Goal: Task Accomplishment & Management: Manage account settings

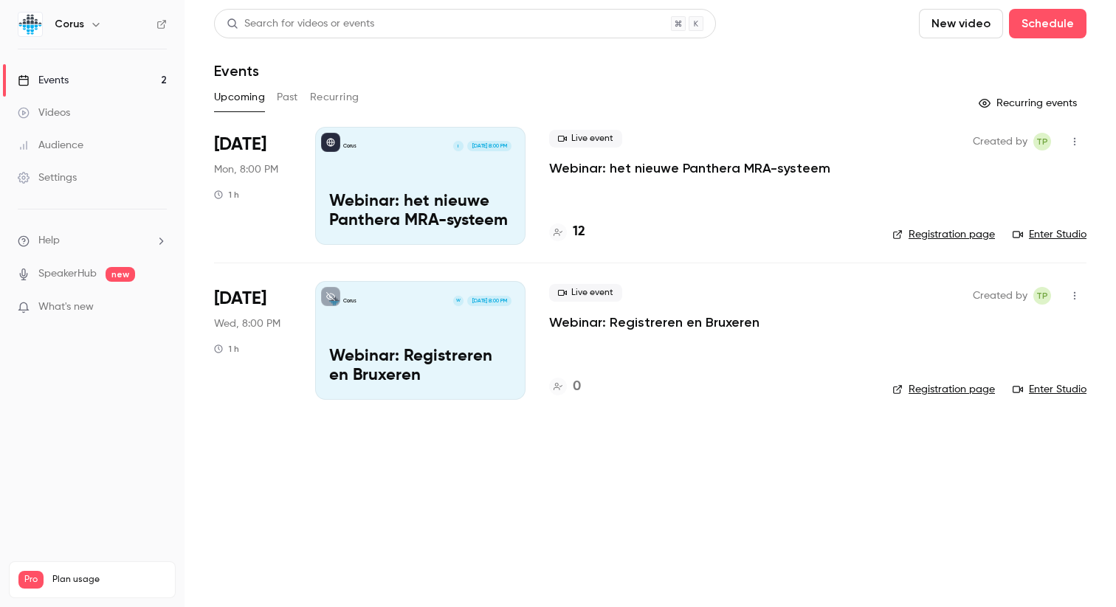
click at [645, 184] on div "Live event Webinar: het nieuwe Panthera MRA-systeem 12" at bounding box center [708, 186] width 319 height 118
click at [494, 210] on p "Webinar: het nieuwe Panthera MRA-systeem" at bounding box center [420, 212] width 182 height 38
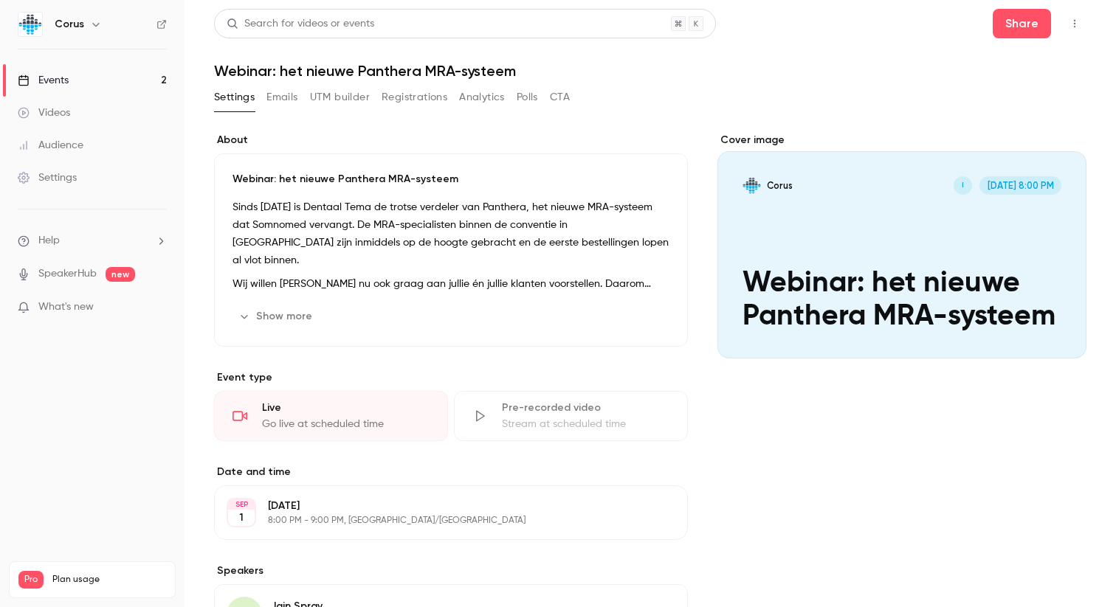
click at [439, 97] on button "Registrations" at bounding box center [414, 98] width 66 height 24
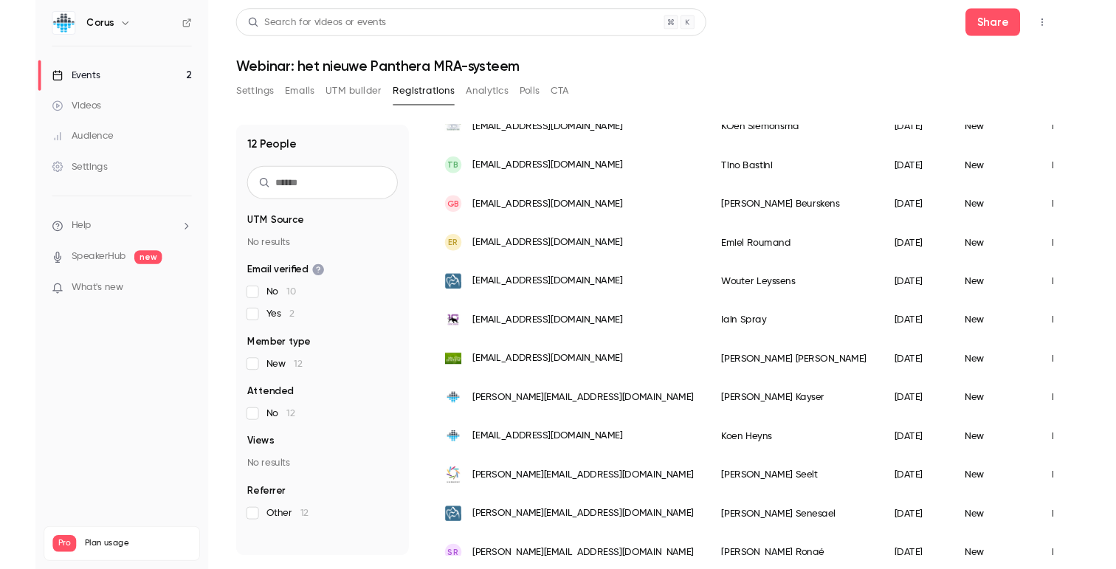
scroll to position [160, 0]
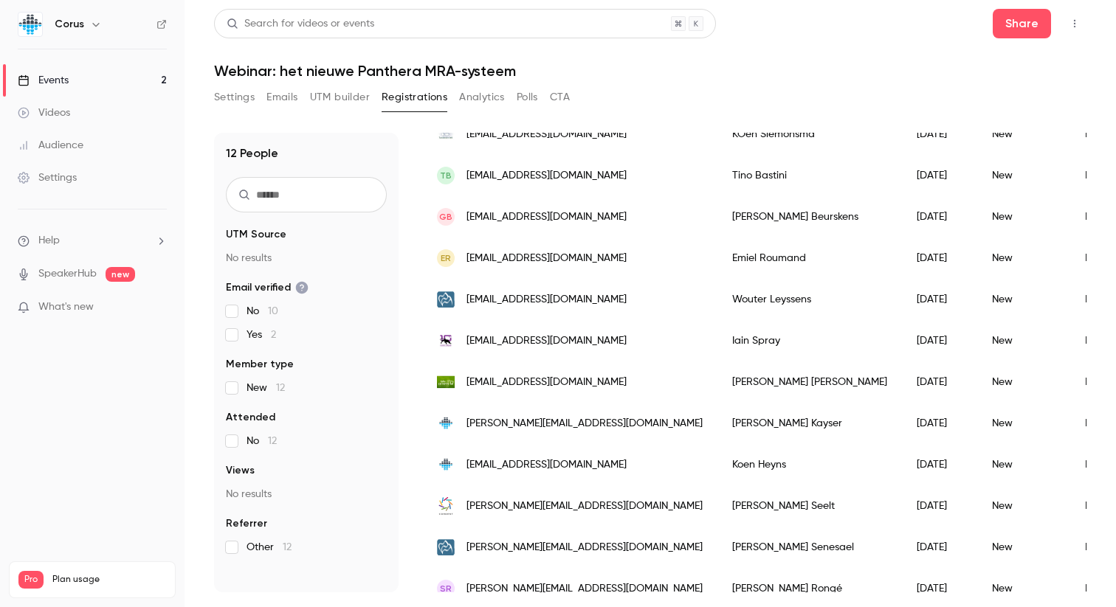
click at [282, 99] on button "Emails" at bounding box center [281, 98] width 31 height 24
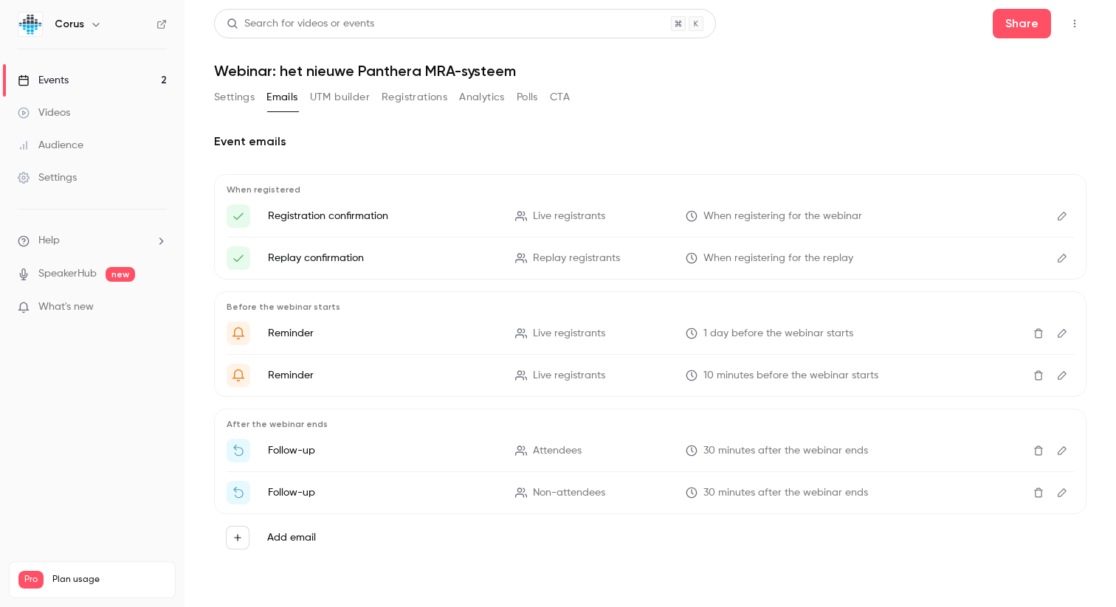
click at [75, 83] on link "Events 2" at bounding box center [92, 80] width 184 height 32
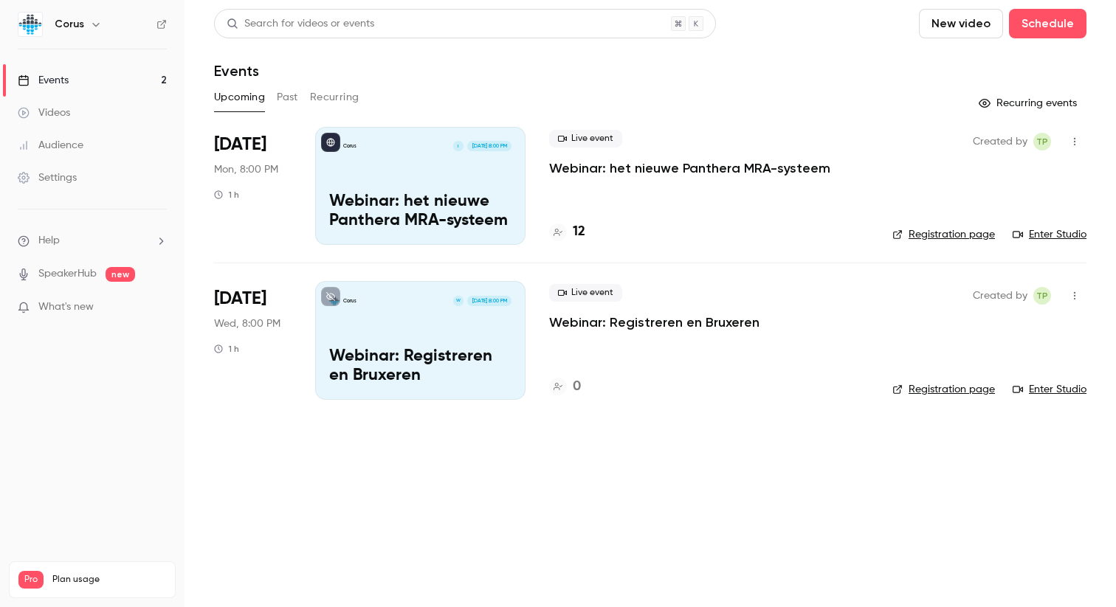
click at [56, 161] on ul "Events 2 Videos Audience Settings" at bounding box center [92, 128] width 184 height 159
click at [52, 181] on div "Settings" at bounding box center [47, 177] width 59 height 15
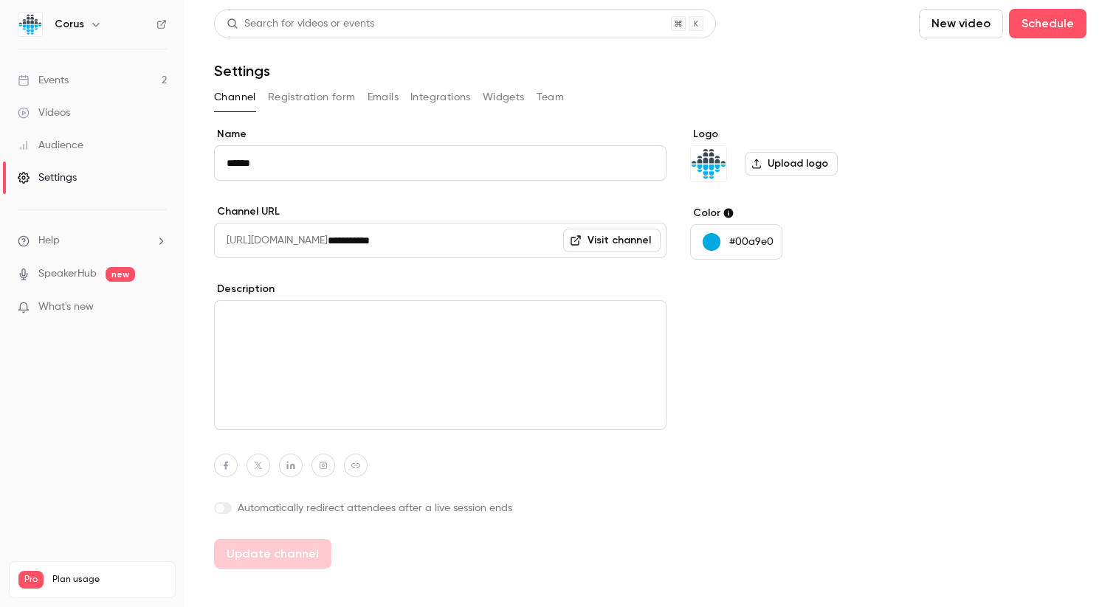
click at [438, 100] on button "Integrations" at bounding box center [440, 98] width 61 height 24
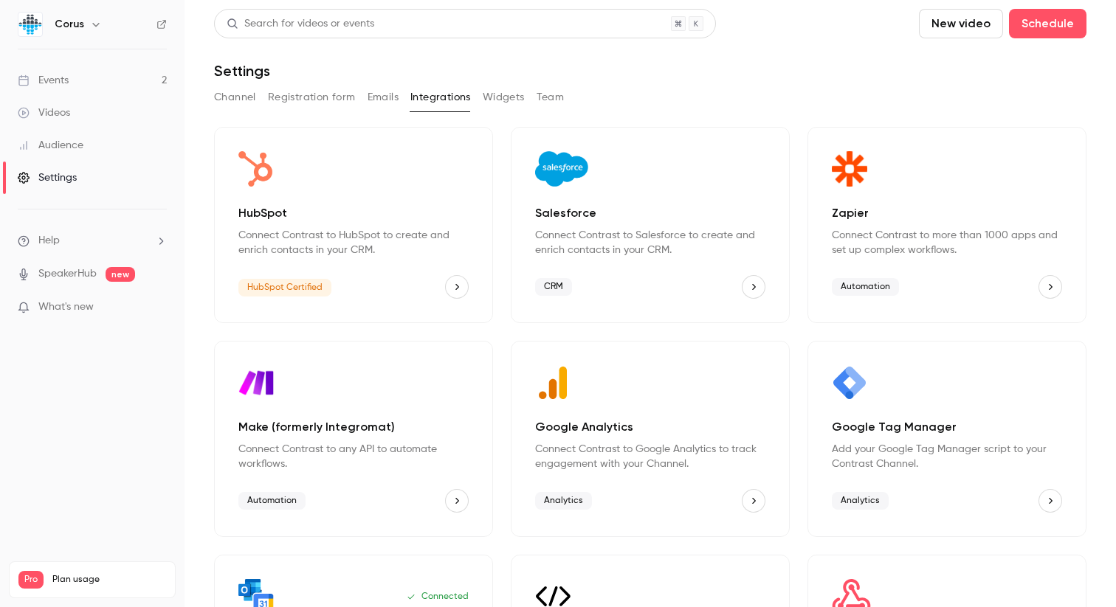
click at [322, 91] on button "Registration form" at bounding box center [312, 98] width 88 height 24
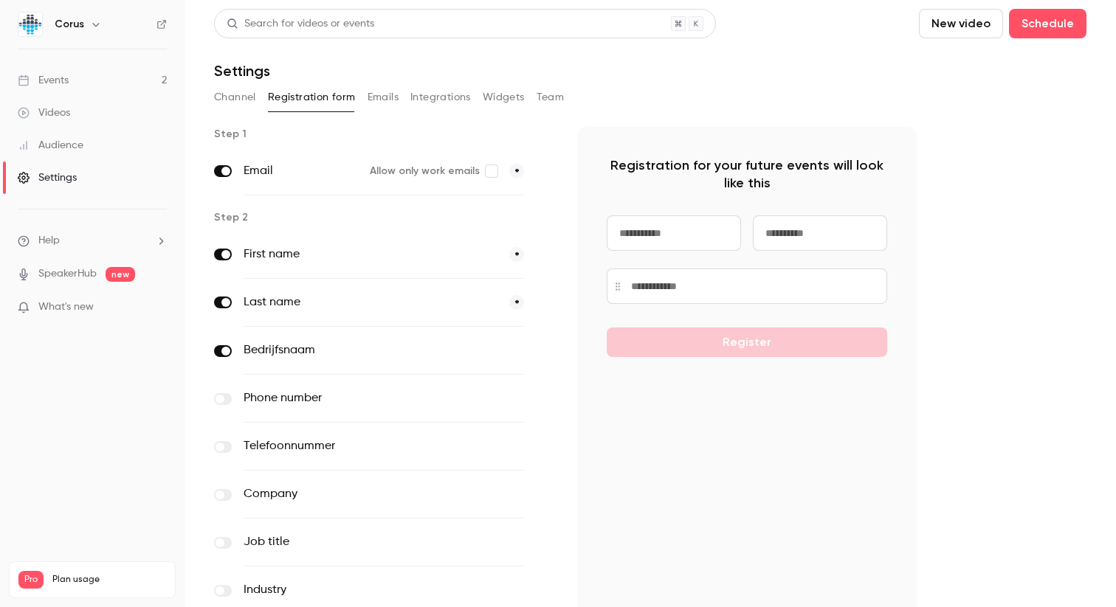
click at [230, 99] on button "Channel" at bounding box center [235, 98] width 42 height 24
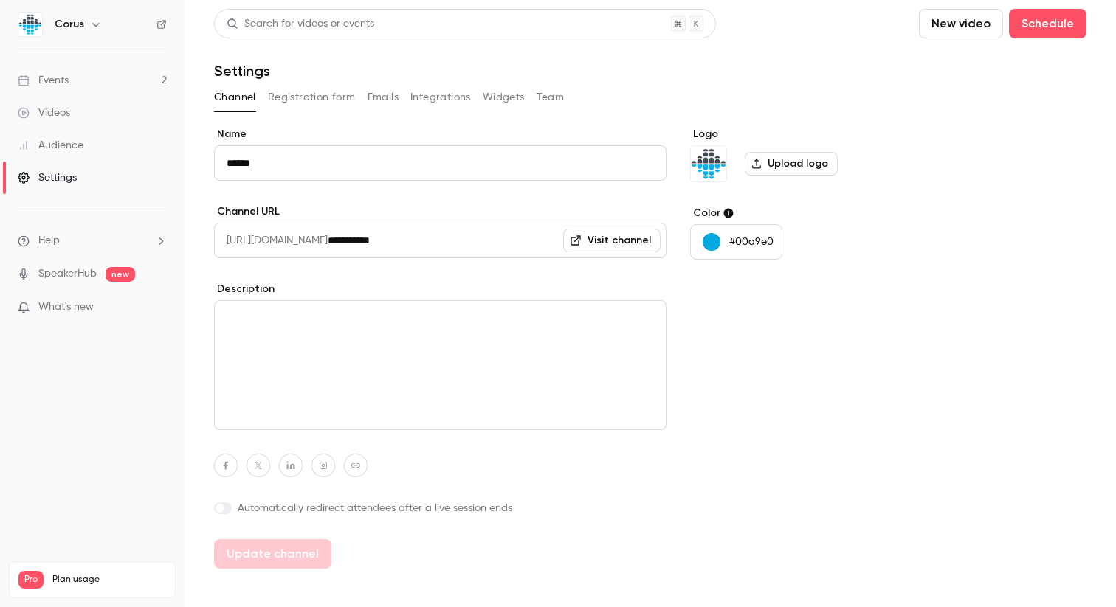
click at [94, 108] on link "Videos" at bounding box center [92, 113] width 184 height 32
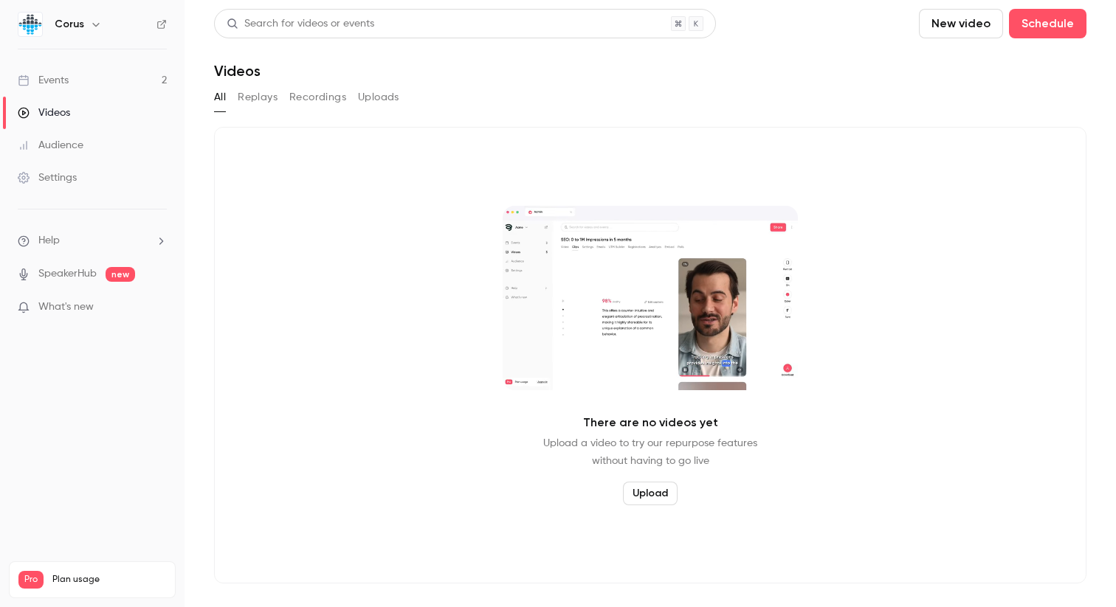
click at [94, 77] on link "Events 2" at bounding box center [92, 80] width 184 height 32
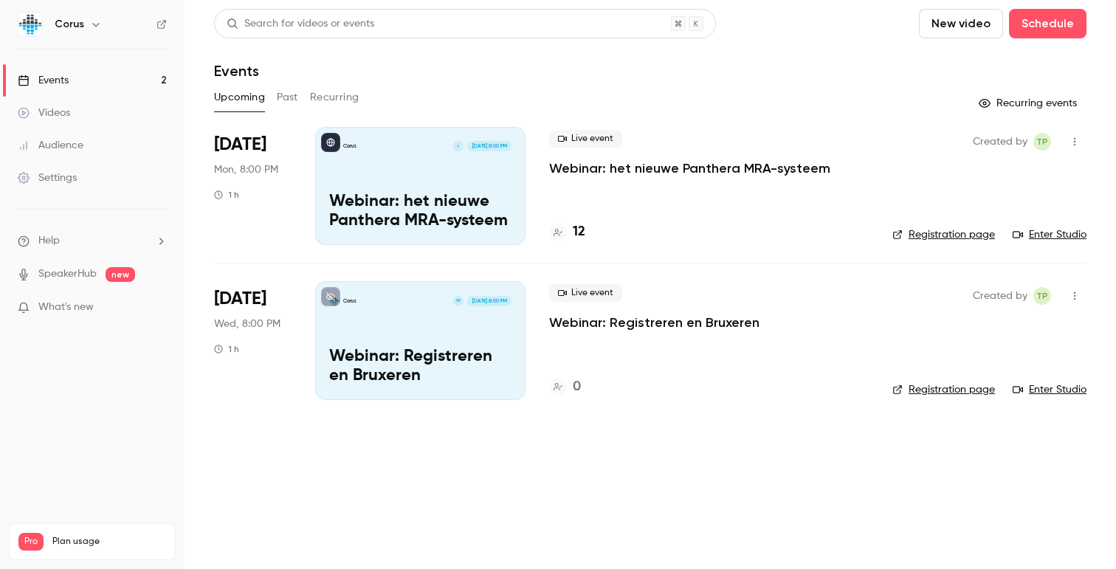
click at [277, 174] on span "Mon, 8:00 PM" at bounding box center [246, 169] width 64 height 15
click at [379, 165] on div "Corus I [DATE] 8:00 PM Webinar: het nieuwe Panthera MRA-systeem" at bounding box center [420, 186] width 210 height 118
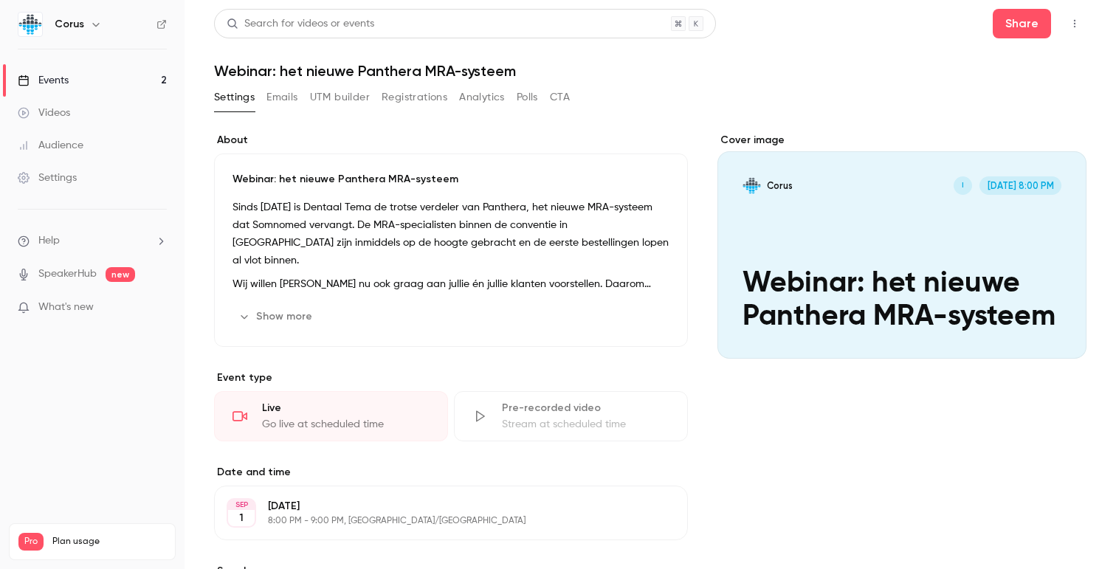
scroll to position [235, 0]
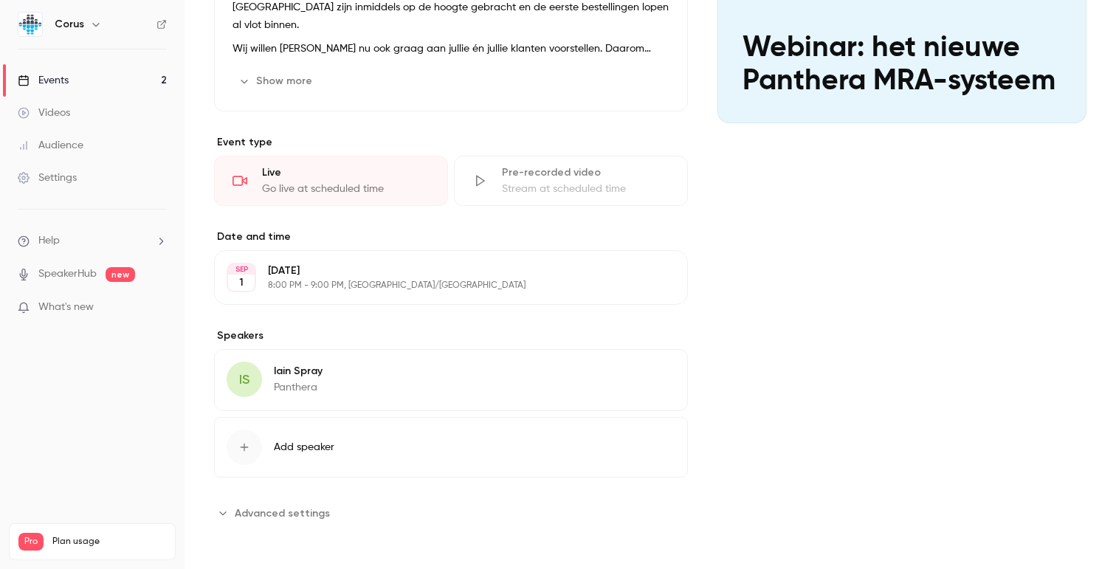
click at [238, 509] on span "Advanced settings" at bounding box center [282, 512] width 95 height 15
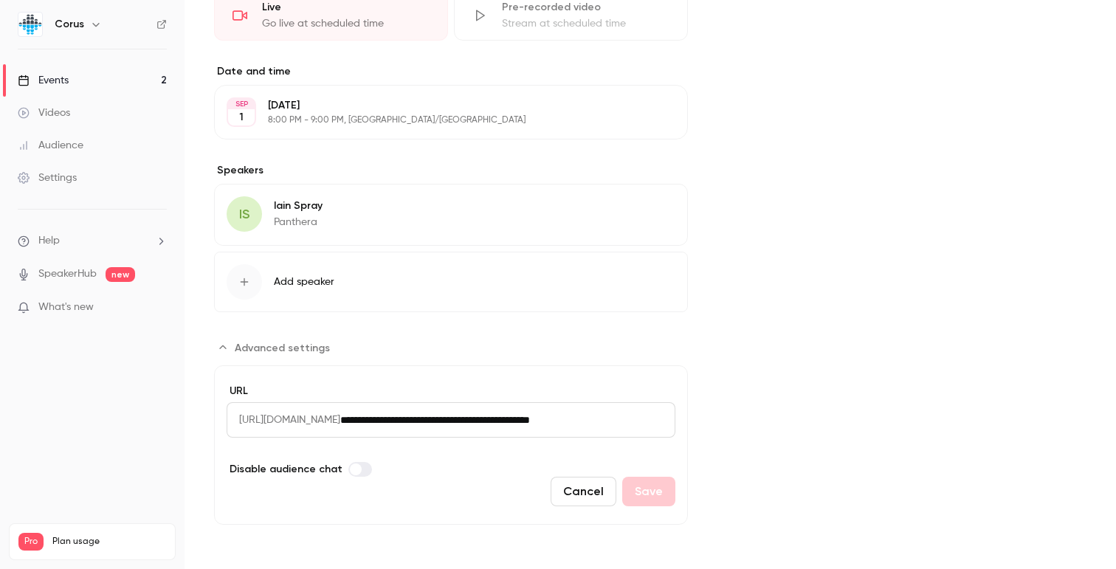
click at [445, 427] on input "**********" at bounding box center [507, 419] width 335 height 35
click at [508, 411] on input "**********" at bounding box center [507, 419] width 335 height 35
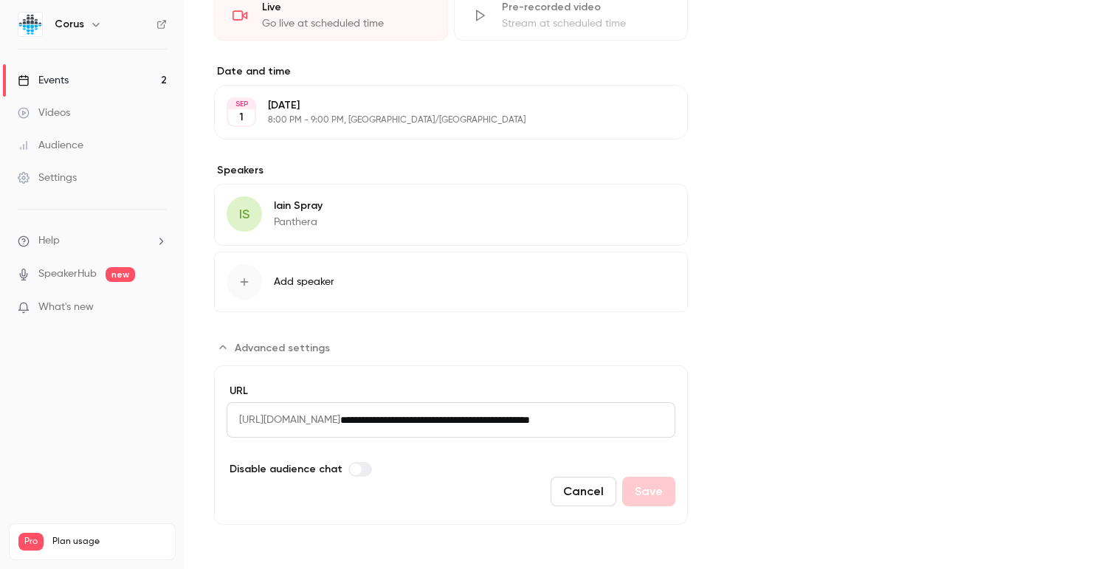
click at [508, 411] on input "**********" at bounding box center [507, 419] width 335 height 35
click at [235, 420] on span "[URL][DOMAIN_NAME]" at bounding box center [284, 419] width 114 height 35
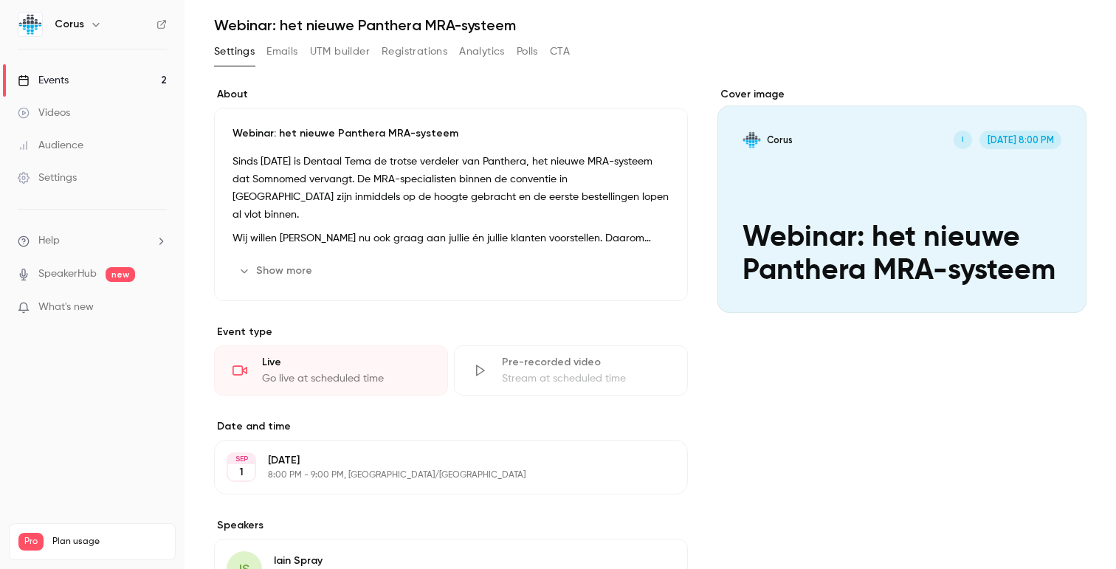
scroll to position [0, 0]
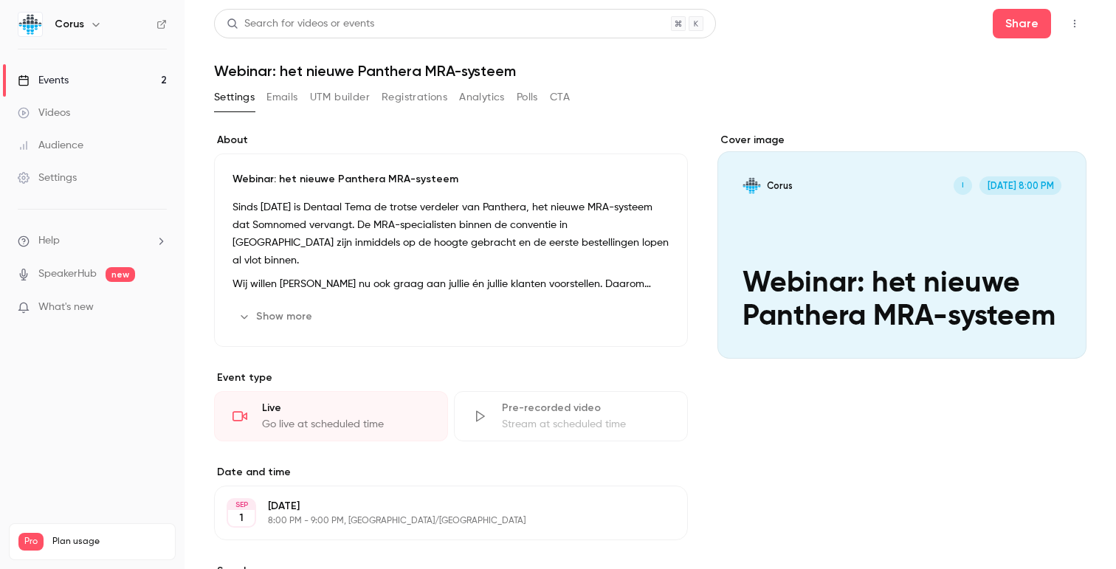
click at [106, 80] on link "Events 2" at bounding box center [92, 80] width 184 height 32
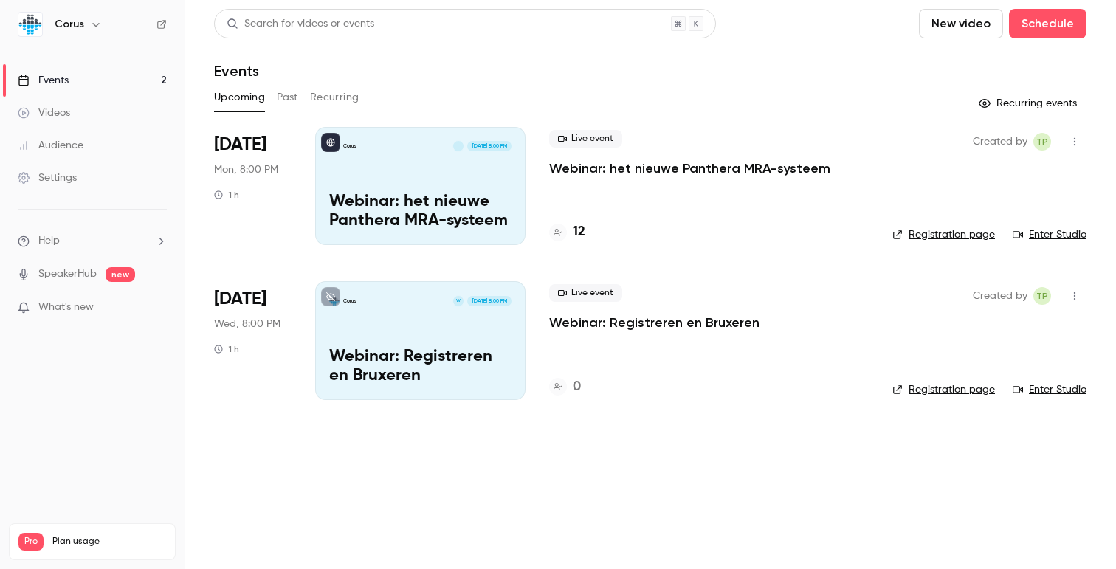
click at [470, 331] on div "Corus W [DATE] 8:00 PM Webinar: Registreren en [GEOGRAPHIC_DATA]" at bounding box center [420, 340] width 210 height 118
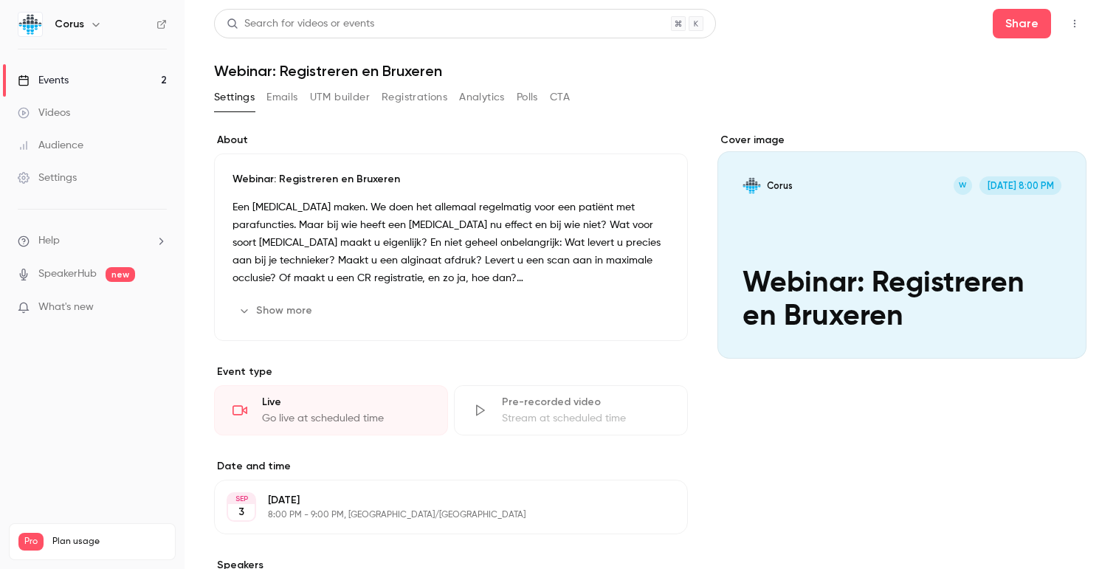
scroll to position [229, 0]
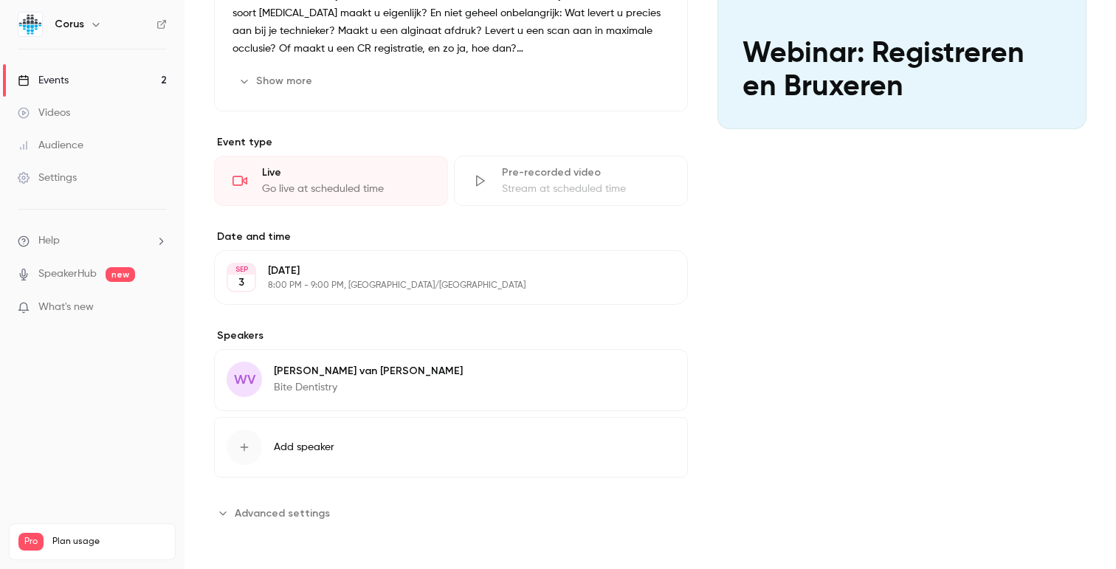
click at [289, 502] on button "Advanced settings" at bounding box center [276, 513] width 125 height 24
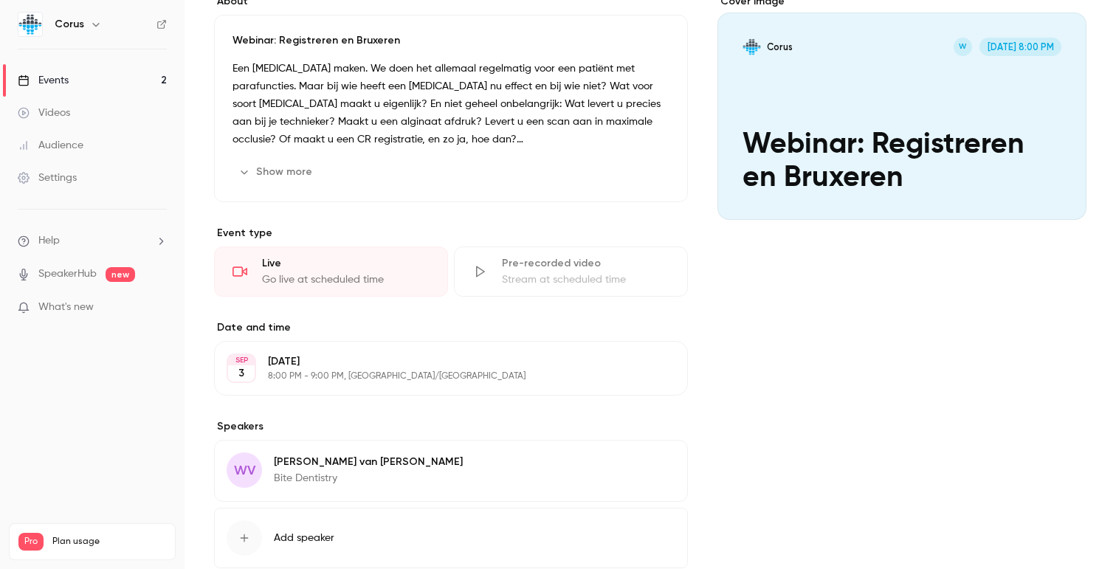
scroll to position [0, 0]
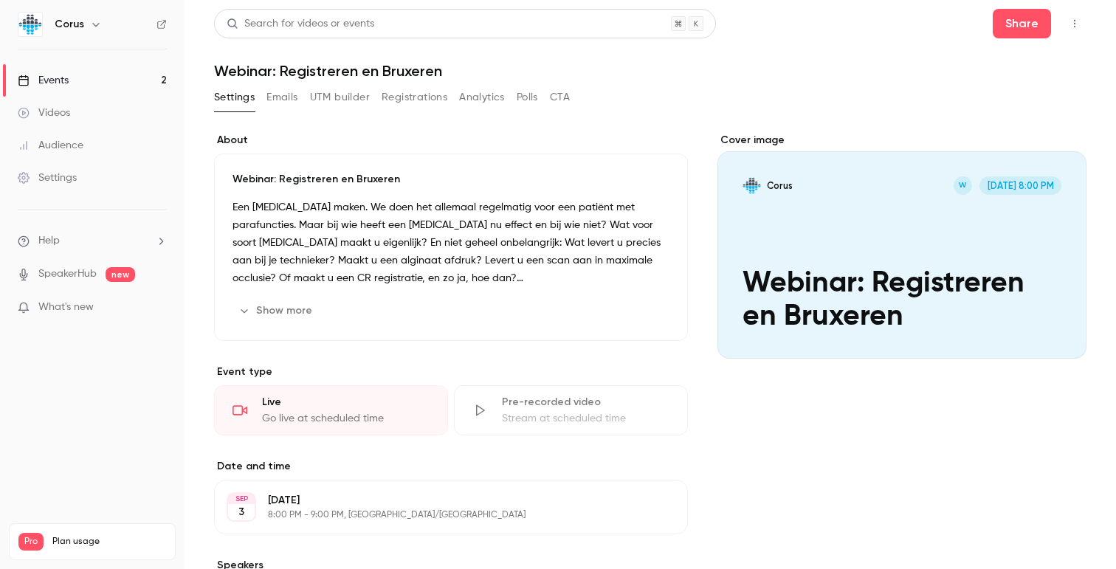
click at [294, 97] on button "Emails" at bounding box center [281, 98] width 31 height 24
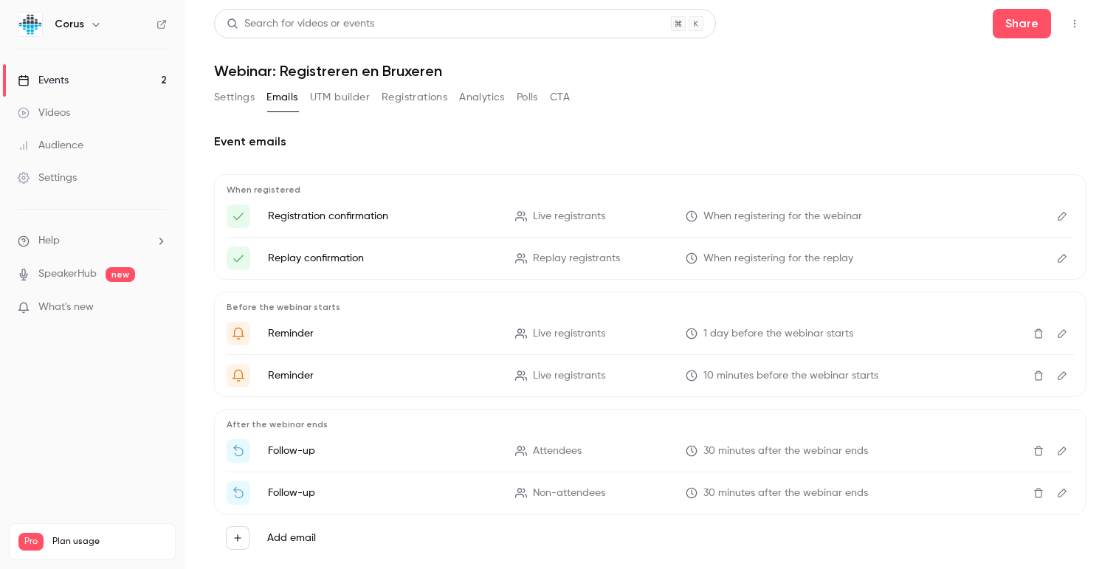
click at [329, 97] on button "UTM builder" at bounding box center [340, 98] width 60 height 24
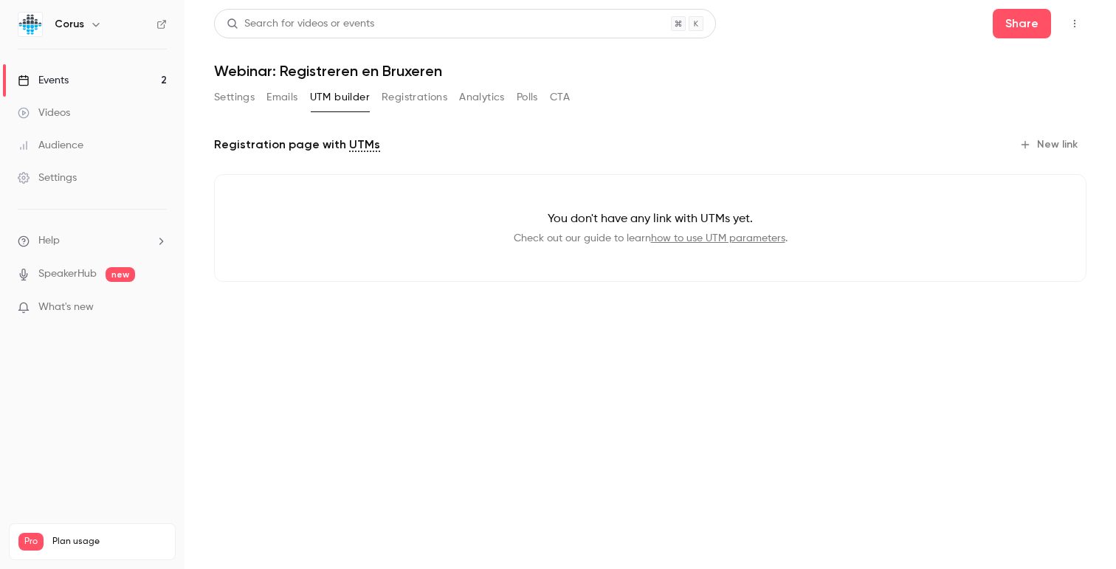
click at [434, 96] on button "Registrations" at bounding box center [414, 98] width 66 height 24
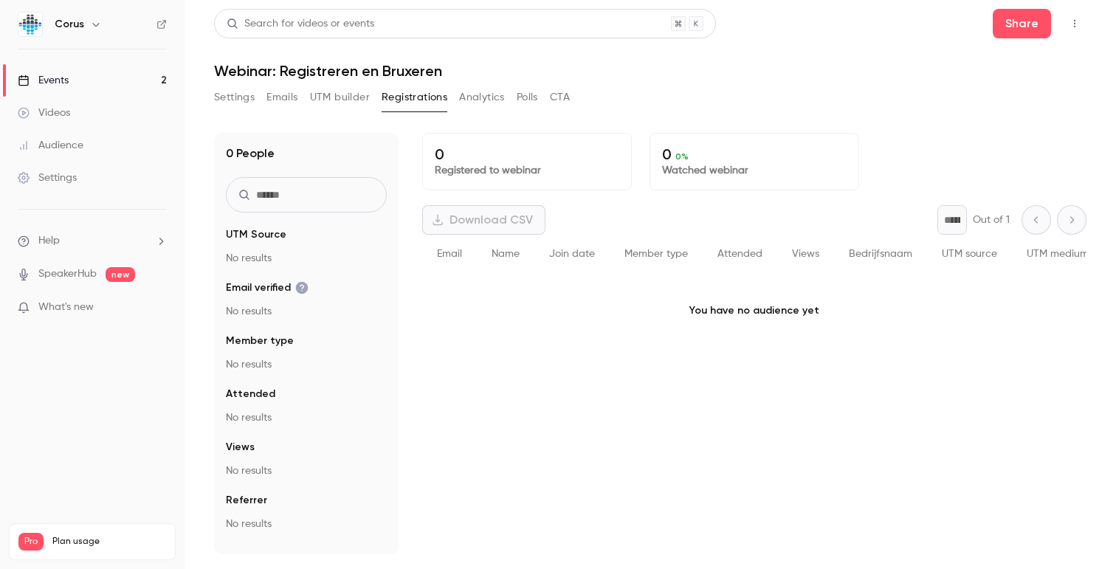
click at [483, 94] on button "Analytics" at bounding box center [482, 98] width 46 height 24
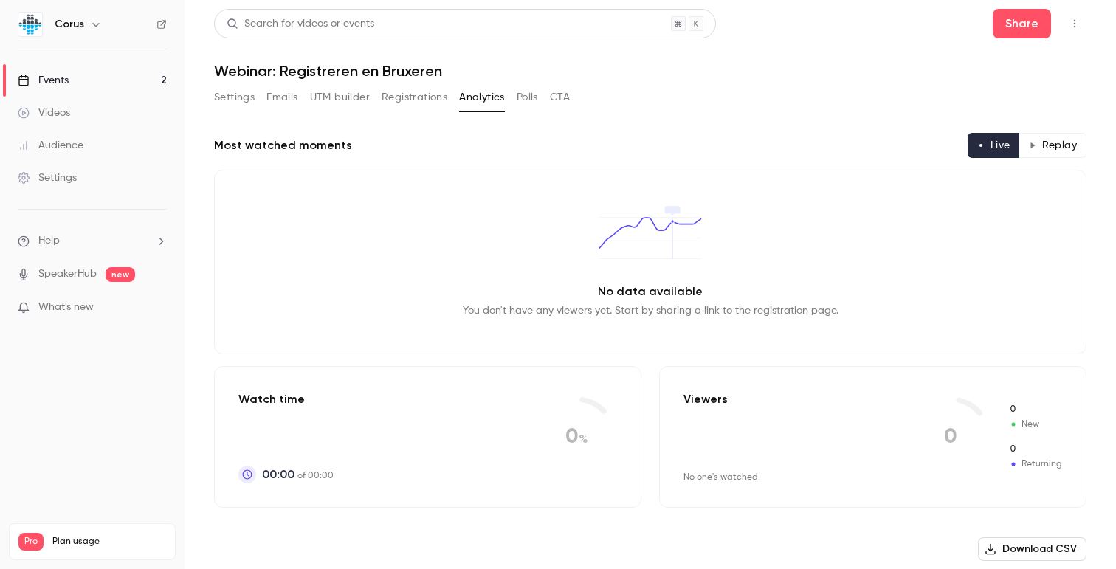
click at [535, 92] on button "Polls" at bounding box center [527, 98] width 21 height 24
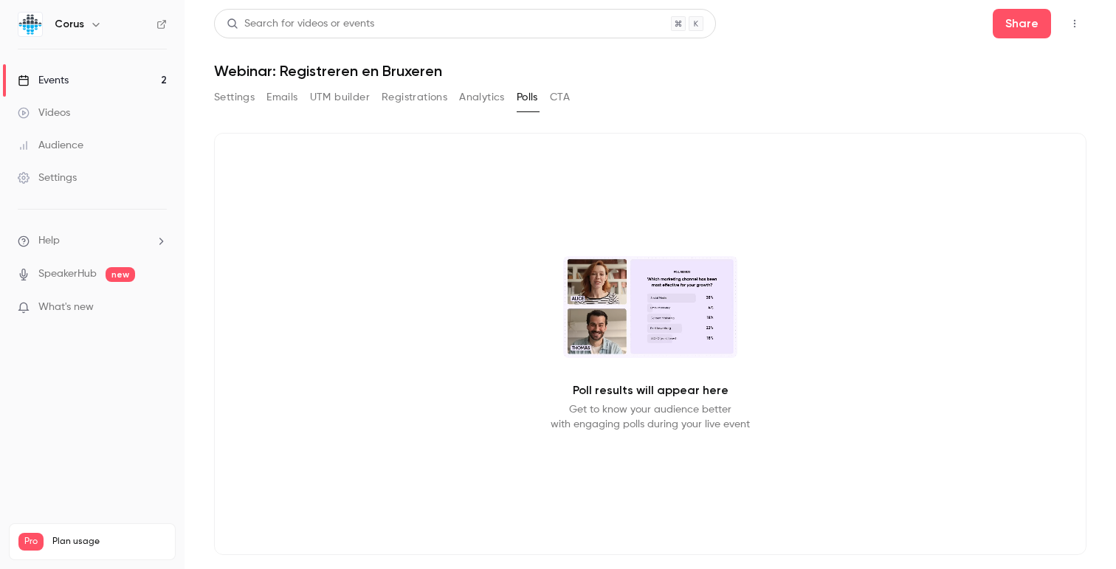
click at [577, 92] on div "Settings Emails UTM builder Registrations Analytics Polls CTA" at bounding box center [650, 101] width 872 height 30
click at [405, 91] on button "Registrations" at bounding box center [414, 98] width 66 height 24
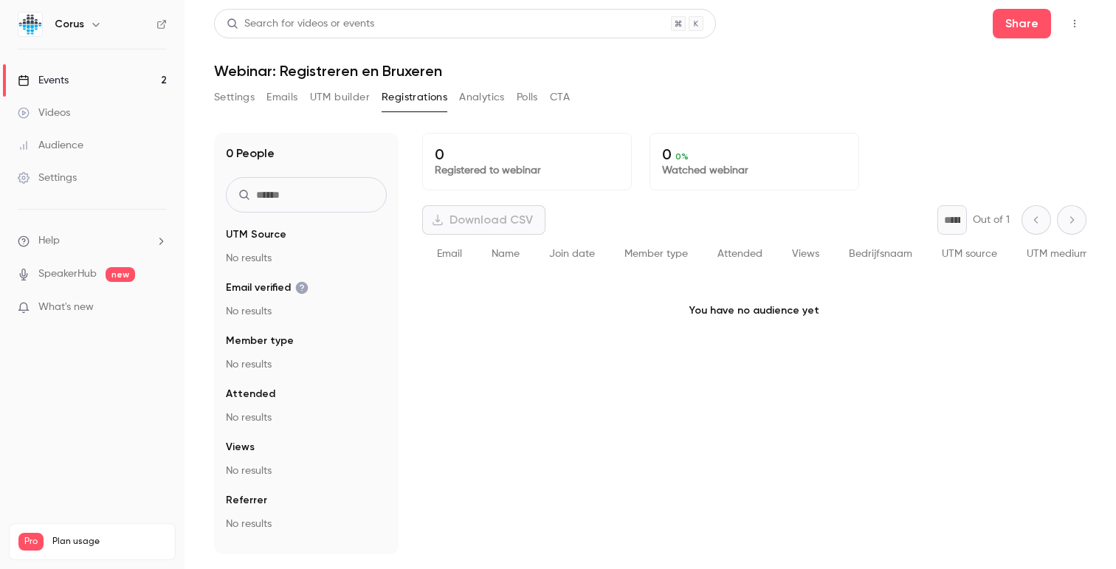
click at [229, 101] on button "Settings" at bounding box center [234, 98] width 41 height 24
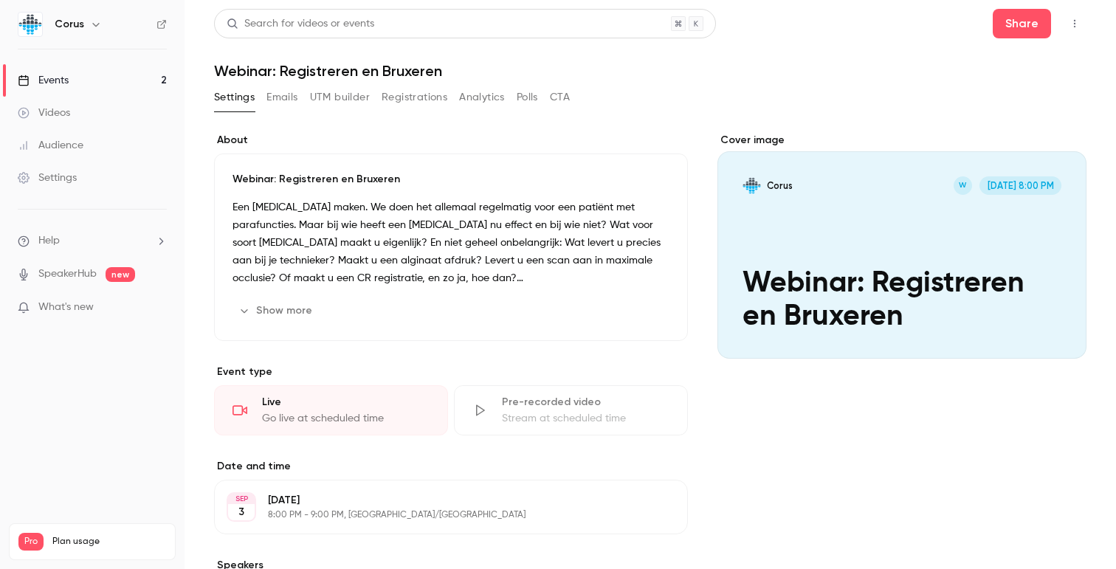
click at [1016, 184] on div "Cover image" at bounding box center [901, 246] width 369 height 226
click at [0, 0] on input "Corus W [DATE] 8:00 PM Webinar: Registreren en [GEOGRAPHIC_DATA]" at bounding box center [0, 0] width 0 height 0
click at [1010, 30] on button "Share" at bounding box center [1021, 24] width 58 height 30
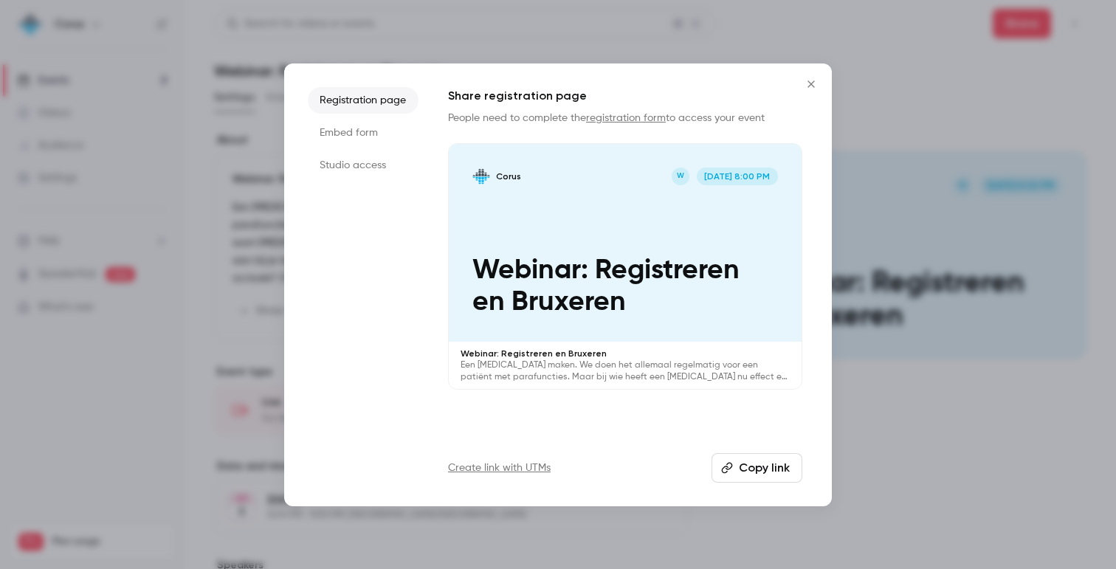
click at [740, 469] on button "Copy link" at bounding box center [756, 468] width 91 height 30
click at [349, 136] on li "Embed form" at bounding box center [363, 133] width 111 height 27
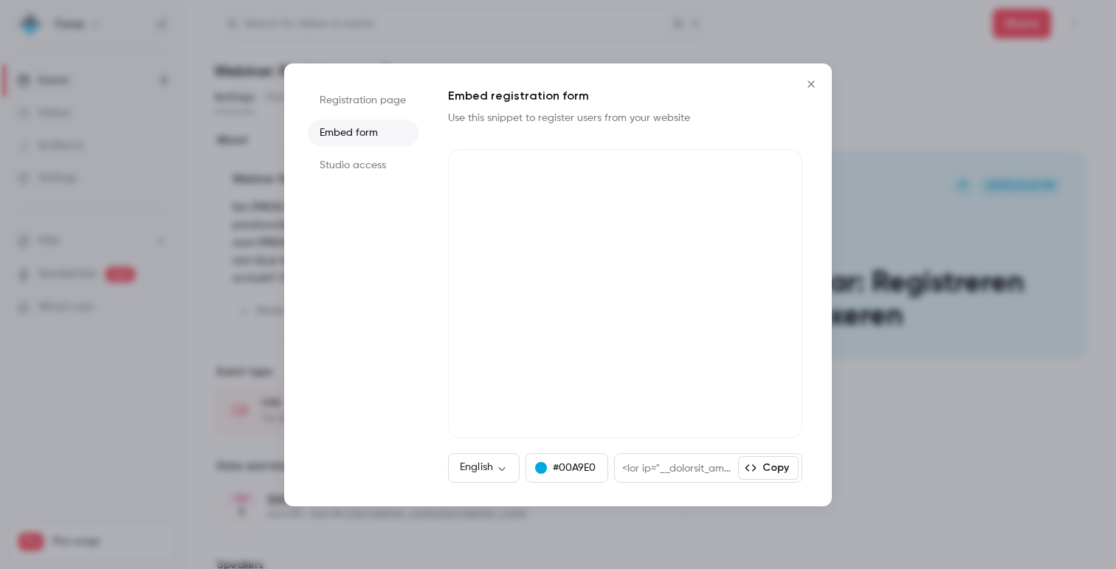
click at [356, 171] on li "Studio access" at bounding box center [363, 165] width 111 height 27
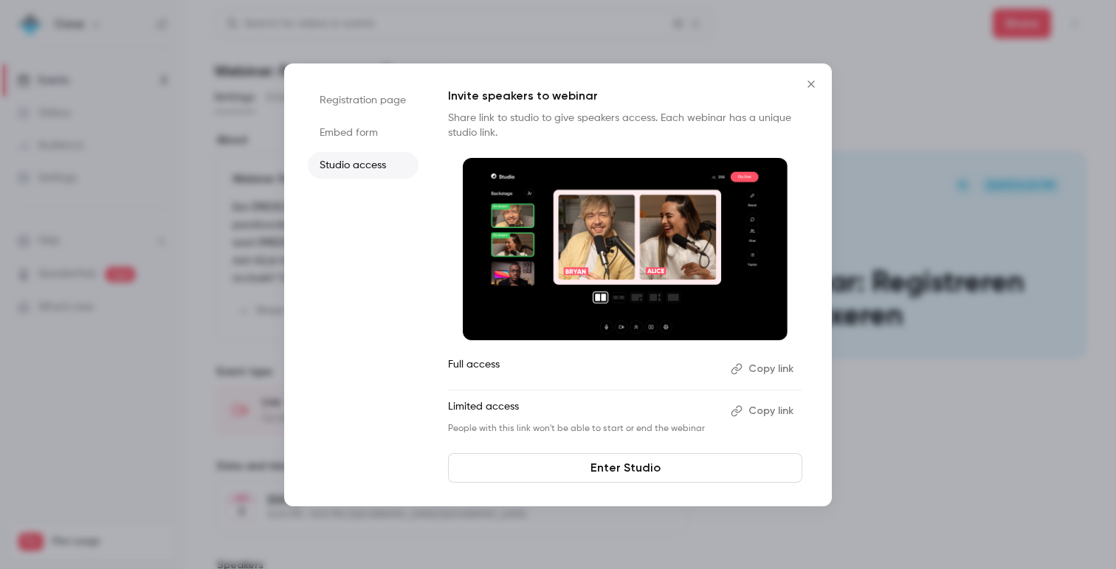
click at [351, 90] on li "Registration page" at bounding box center [363, 100] width 111 height 27
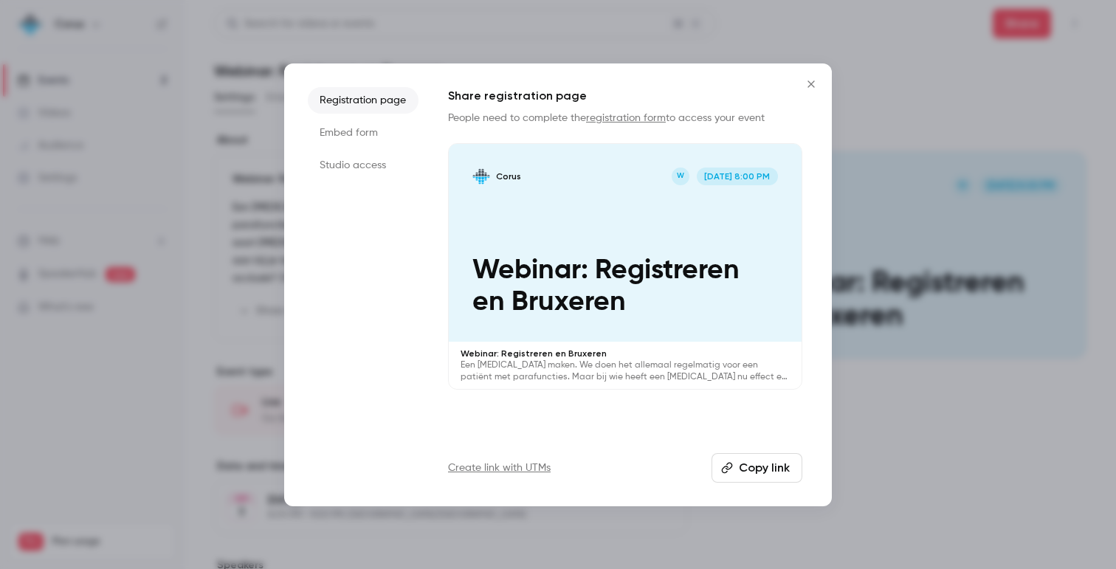
click at [804, 90] on button "Close" at bounding box center [811, 84] width 30 height 30
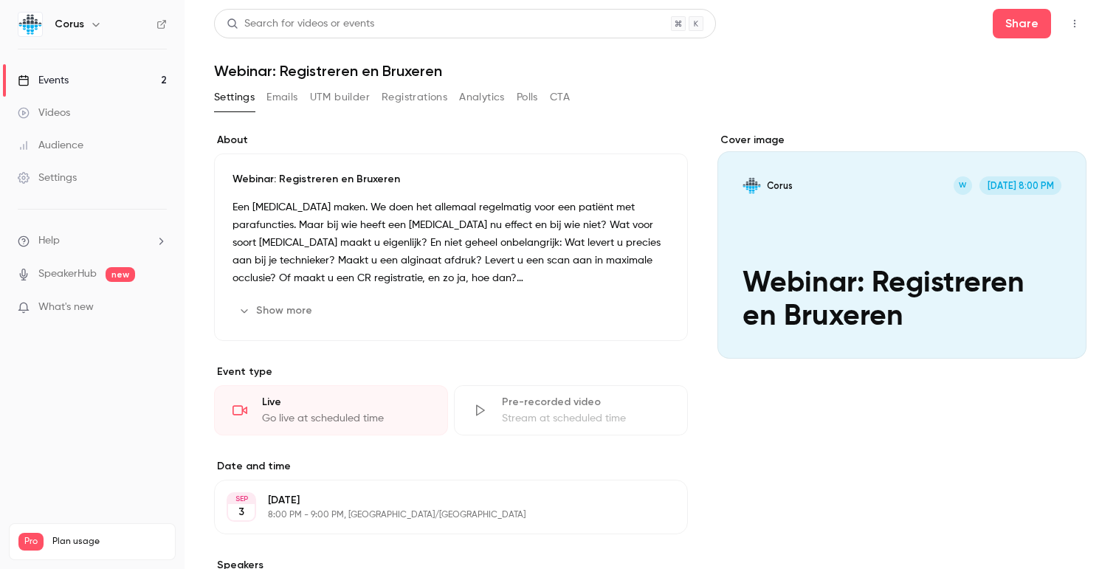
click at [159, 24] on icon at bounding box center [161, 24] width 10 height 10
click at [161, 25] on icon at bounding box center [161, 24] width 9 height 9
click at [122, 81] on link "Events 2" at bounding box center [92, 80] width 184 height 32
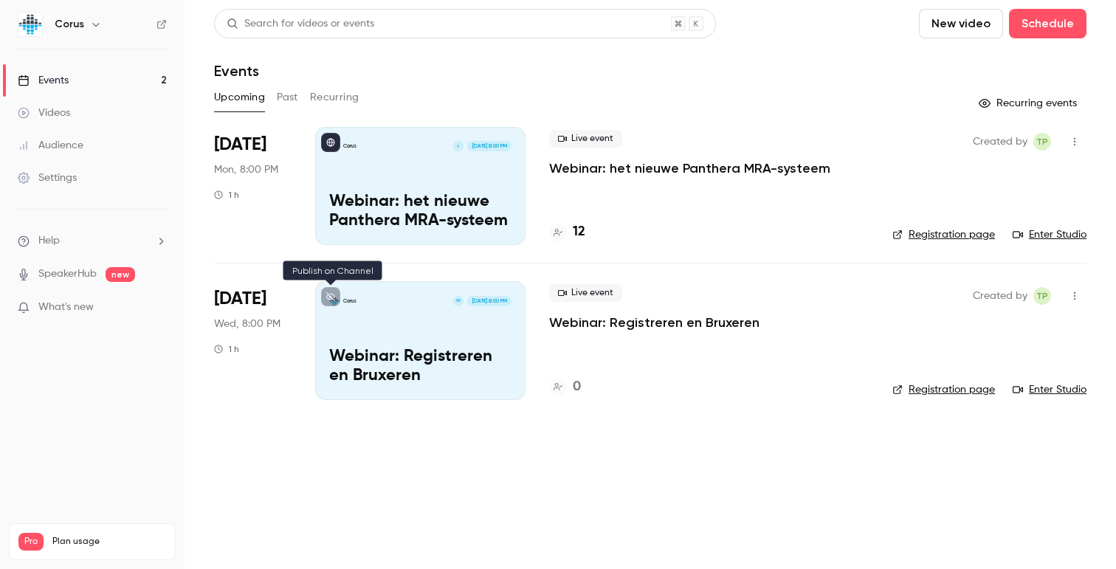
click at [333, 294] on icon at bounding box center [330, 296] width 9 height 9
click at [162, 27] on icon at bounding box center [161, 24] width 10 height 10
click at [370, 83] on div "Search for videos or events New video Schedule Events Upcoming Past Recurring R…" at bounding box center [650, 213] width 872 height 409
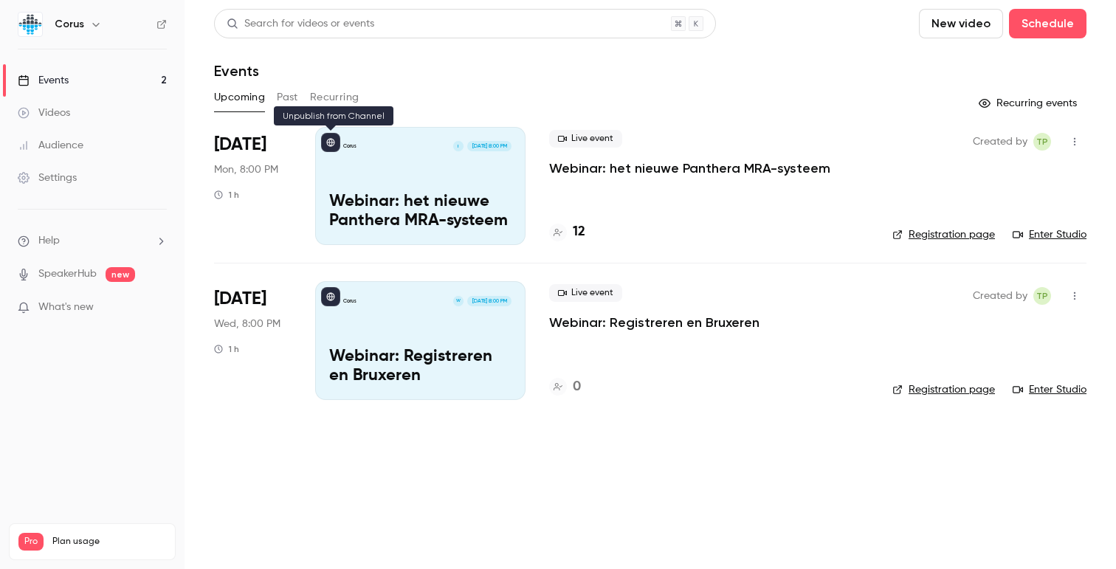
click at [330, 144] on icon at bounding box center [330, 142] width 9 height 9
click at [162, 22] on icon at bounding box center [161, 24] width 10 height 10
click at [384, 291] on div "Corus W [DATE] 8:00 PM Webinar: Registreren en [GEOGRAPHIC_DATA]" at bounding box center [420, 340] width 210 height 118
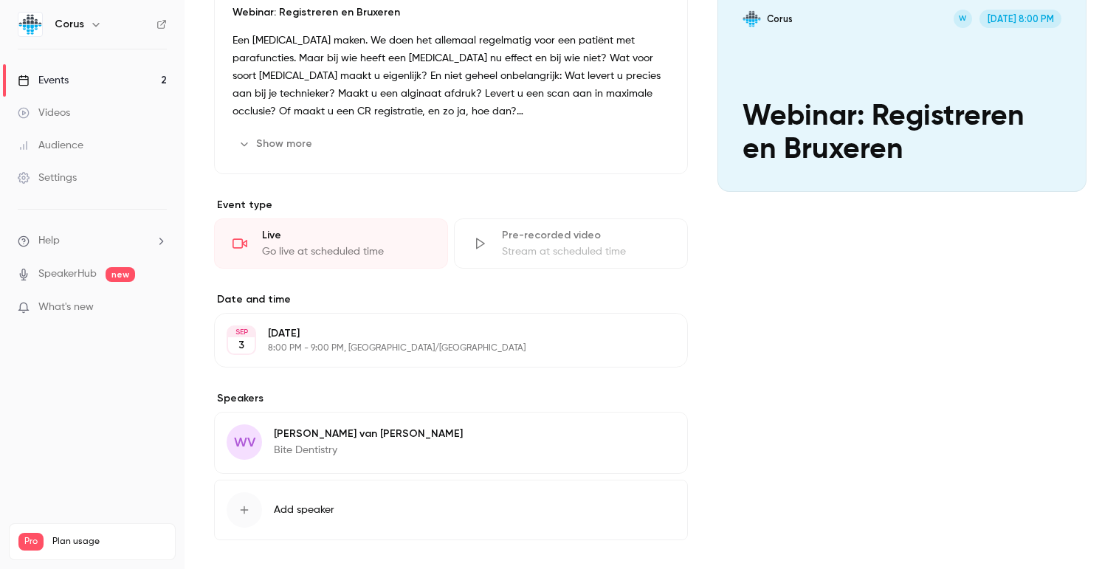
scroll to position [229, 0]
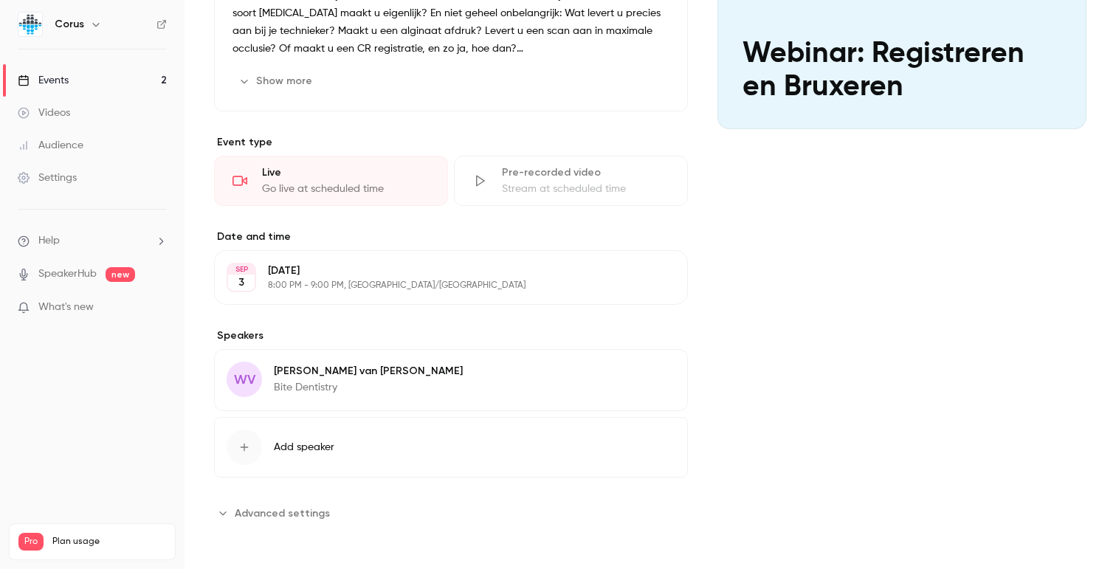
click at [298, 511] on span "Advanced settings" at bounding box center [282, 512] width 95 height 15
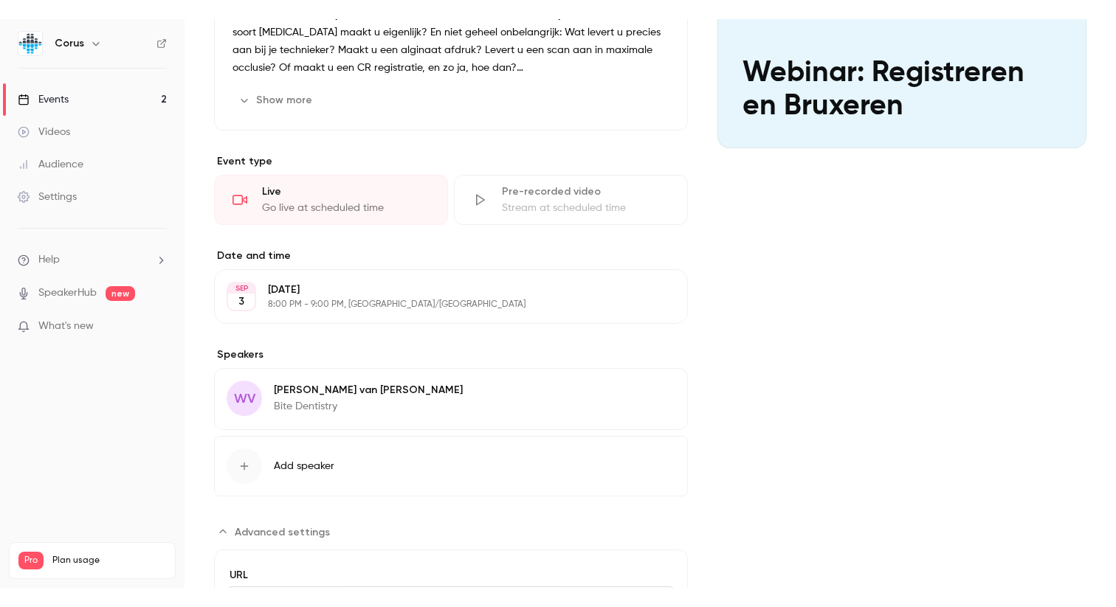
scroll to position [395, 0]
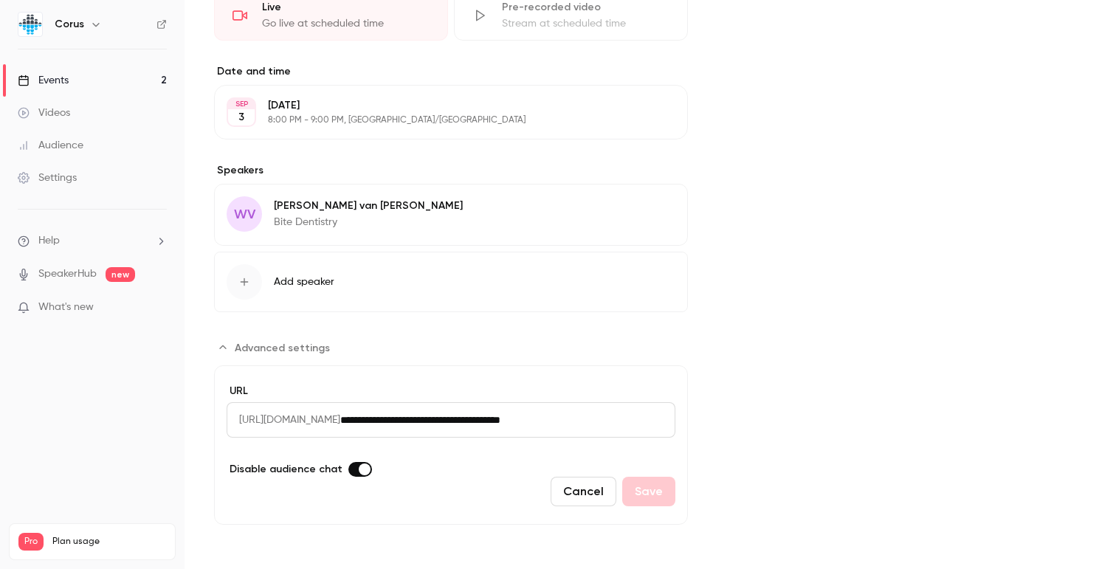
click at [340, 415] on span "[URL][DOMAIN_NAME]" at bounding box center [284, 419] width 114 height 35
copy span "getcontrast"
drag, startPoint x: 422, startPoint y: 418, endPoint x: 636, endPoint y: 425, distance: 214.1
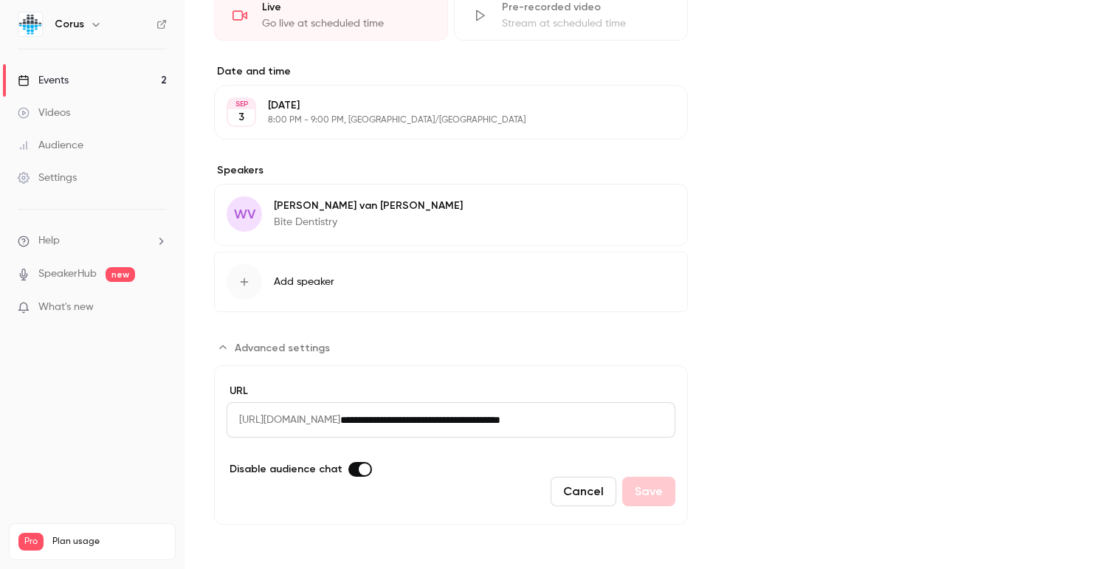
click at [636, 425] on input "**********" at bounding box center [507, 419] width 335 height 35
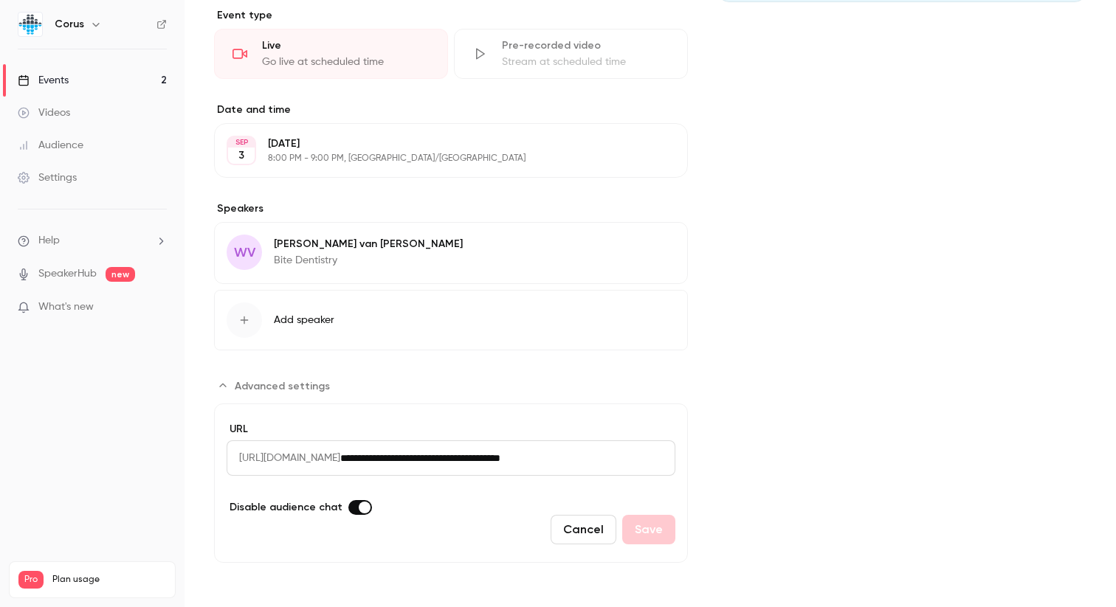
scroll to position [356, 0]
click at [500, 427] on label "URL" at bounding box center [451, 429] width 449 height 15
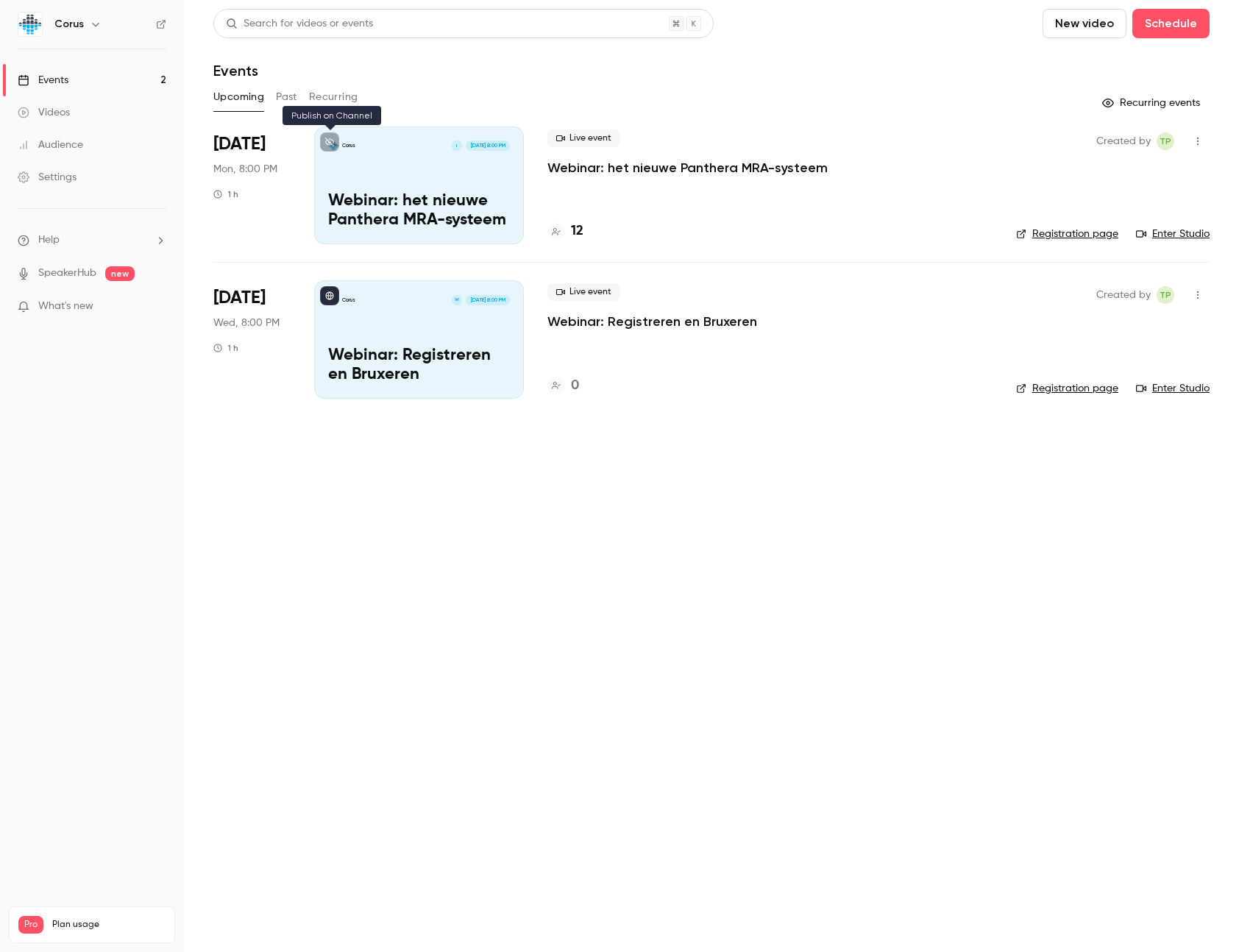
click at [328, 143] on icon at bounding box center [329, 142] width 9 height 9
click at [1202, 146] on icon "button" at bounding box center [1197, 142] width 12 height 10
click at [1109, 213] on div "Invite to Studio" at bounding box center [1140, 216] width 112 height 15
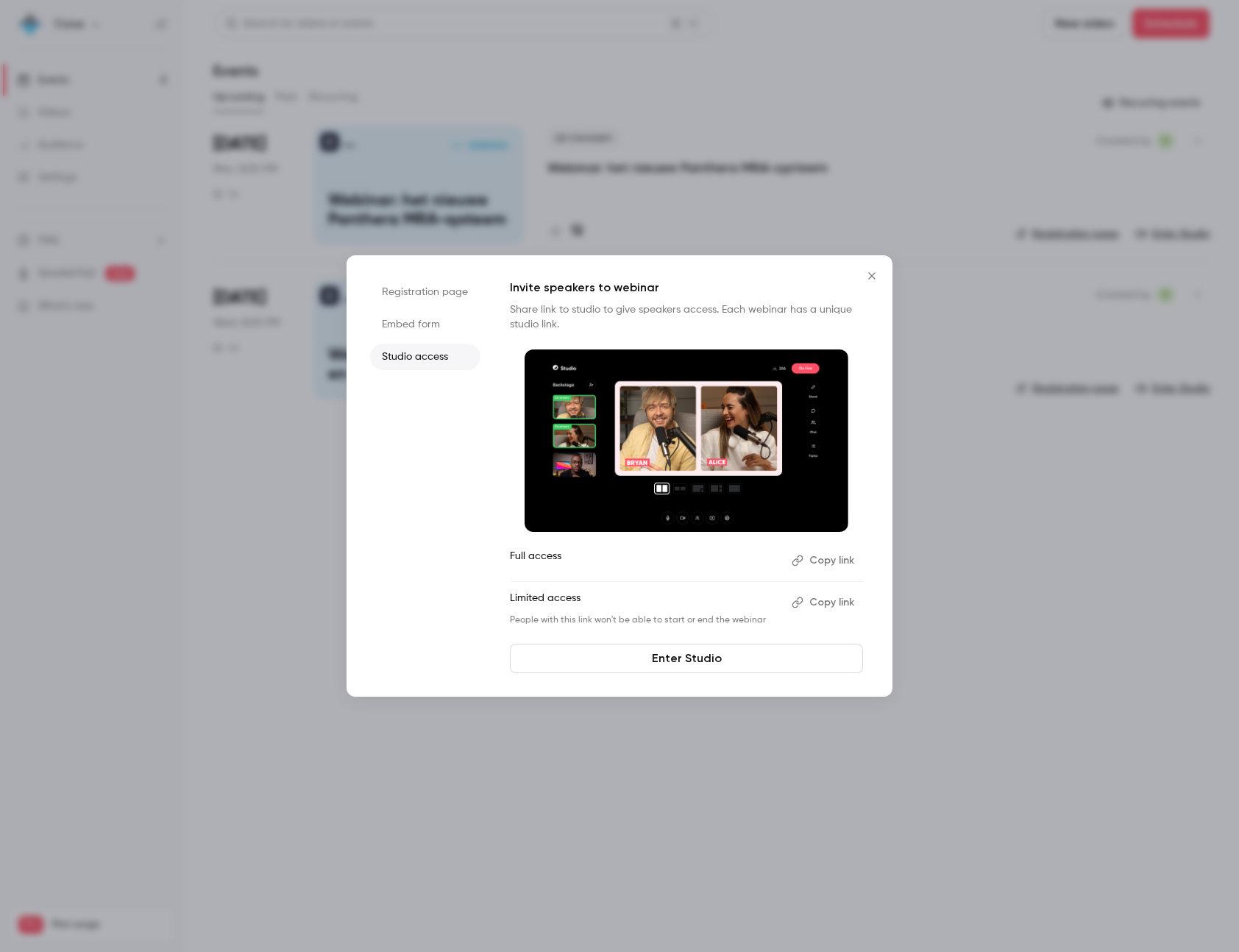
click at [822, 560] on button "Copy link" at bounding box center [823, 560] width 77 height 24
click at [870, 276] on icon "Close" at bounding box center [871, 275] width 7 height 7
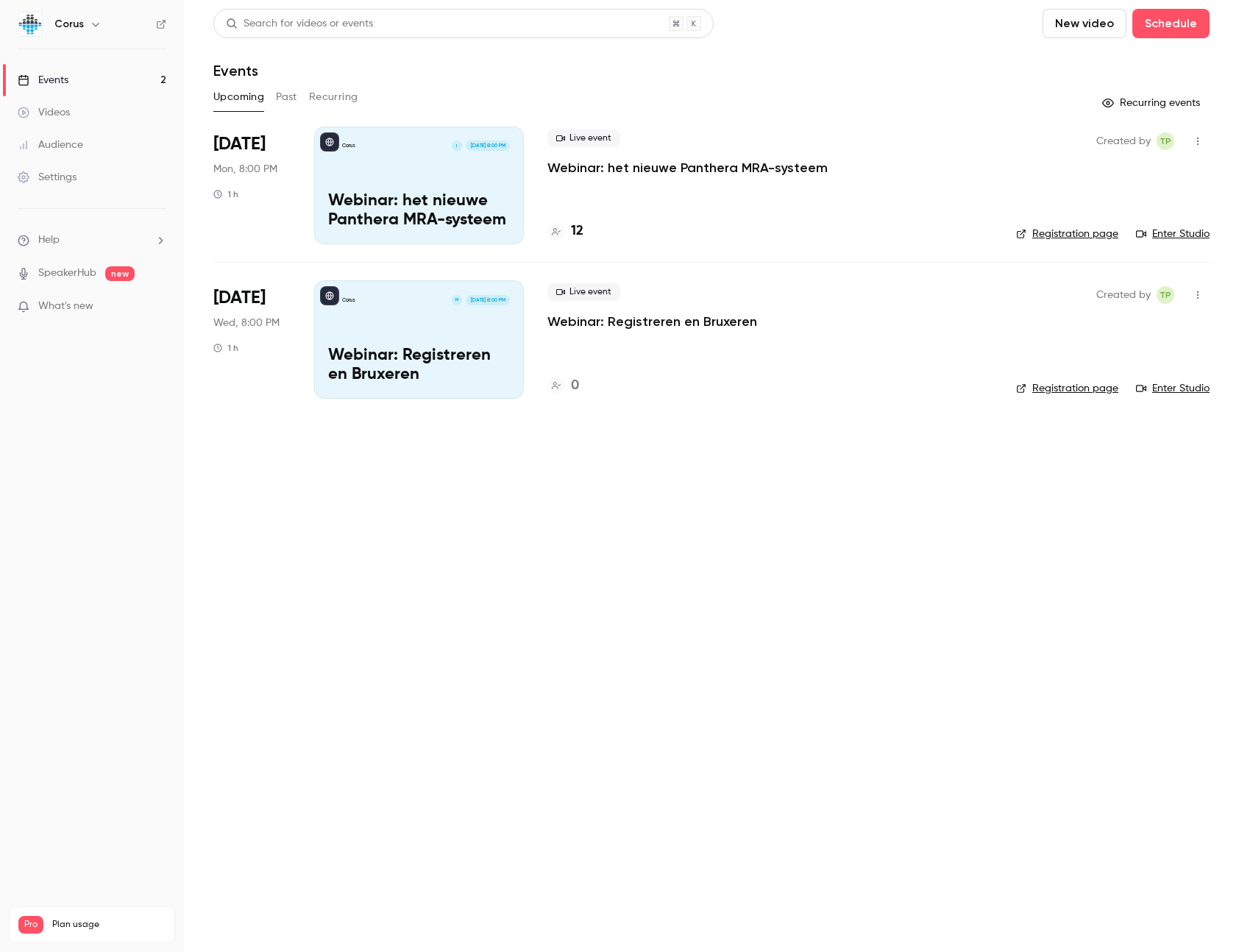
click at [765, 169] on p "Webinar: het nieuwe Panthera MRA-systeem" at bounding box center [687, 167] width 280 height 18
click at [1177, 235] on link "Enter Studio" at bounding box center [1172, 233] width 74 height 15
click at [414, 344] on div "Corus W [DATE] 8:00 PM Webinar: Registreren en [GEOGRAPHIC_DATA]" at bounding box center [419, 339] width 209 height 118
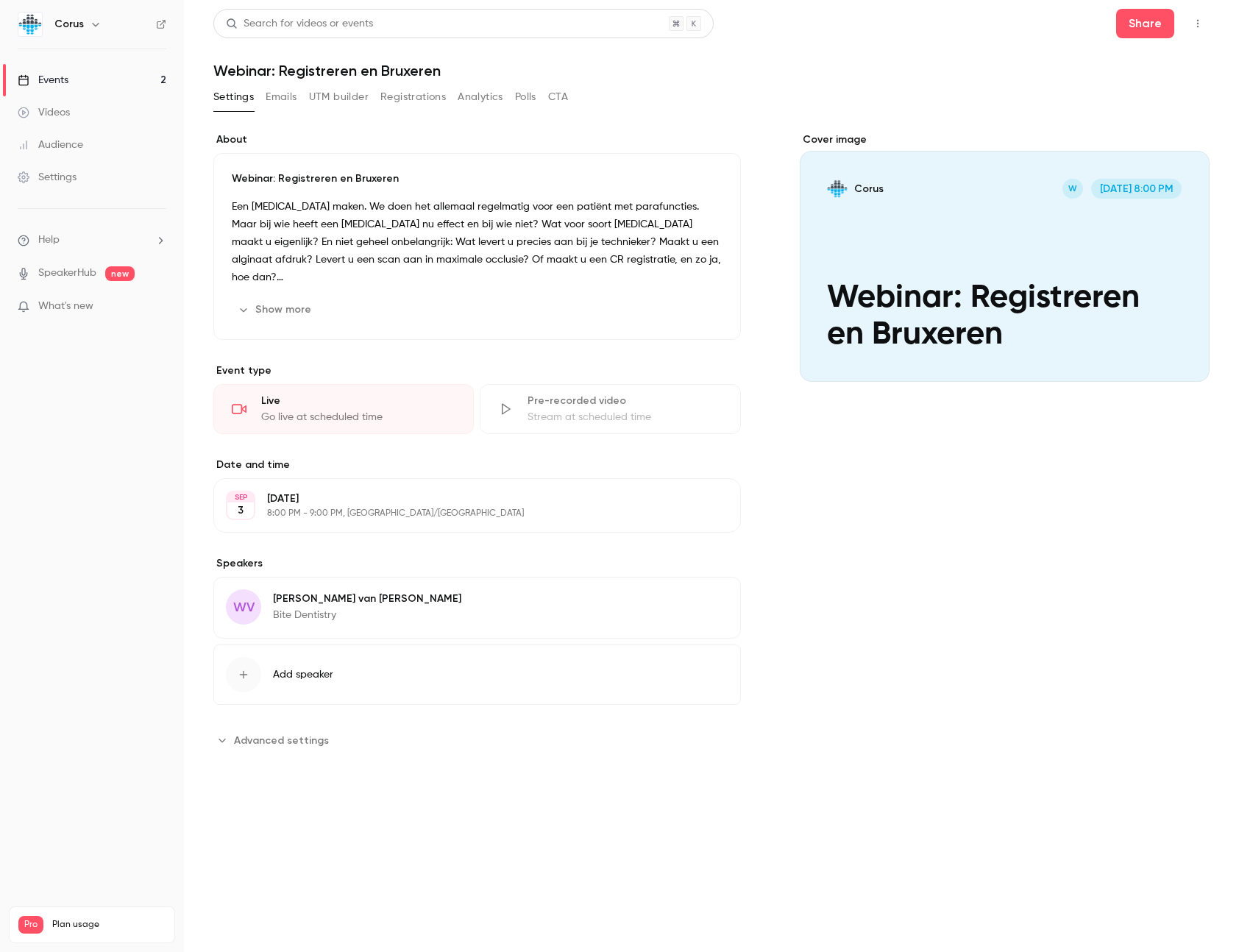
click at [1199, 23] on icon "button" at bounding box center [1197, 23] width 12 height 10
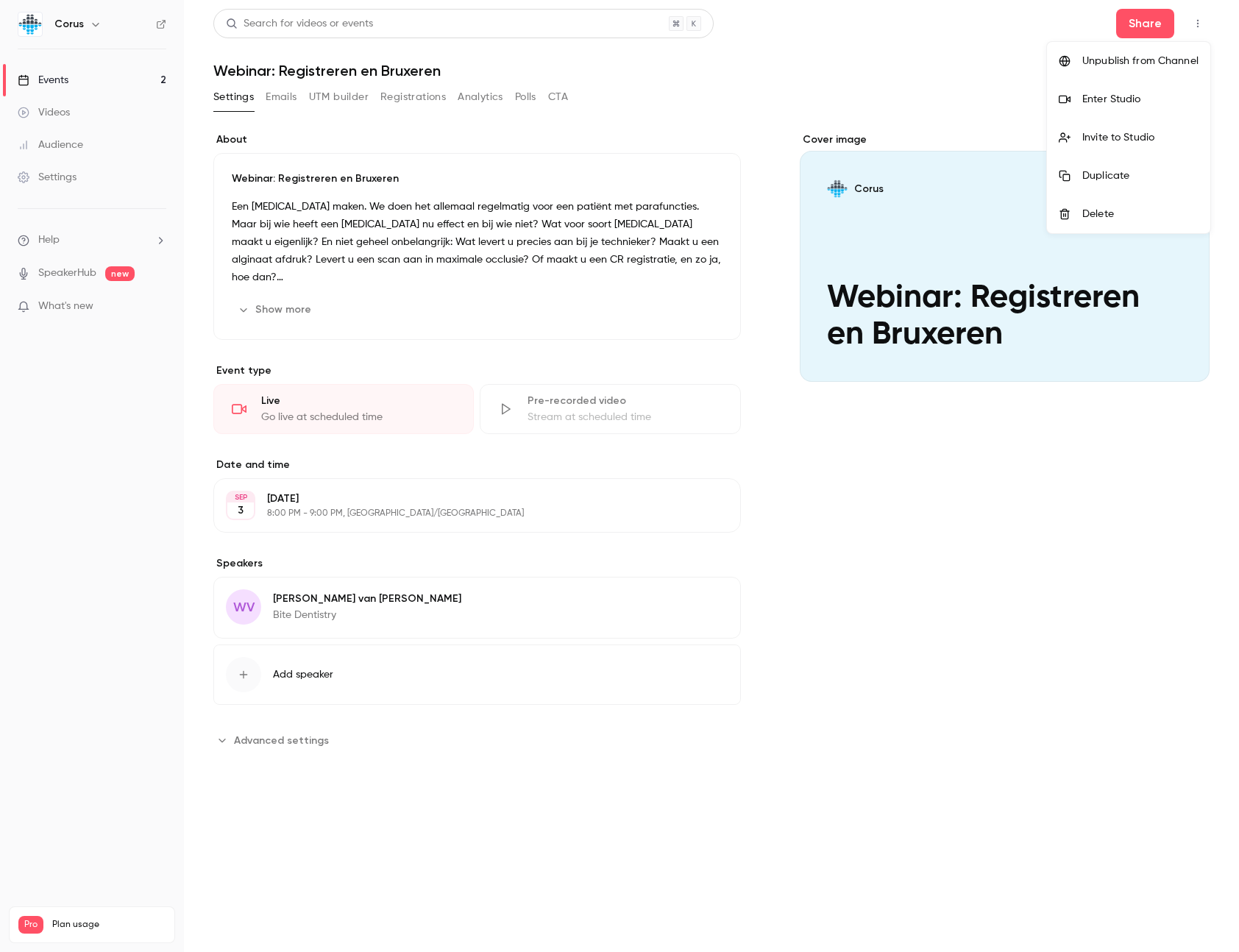
click at [998, 61] on div at bounding box center [619, 476] width 1239 height 952
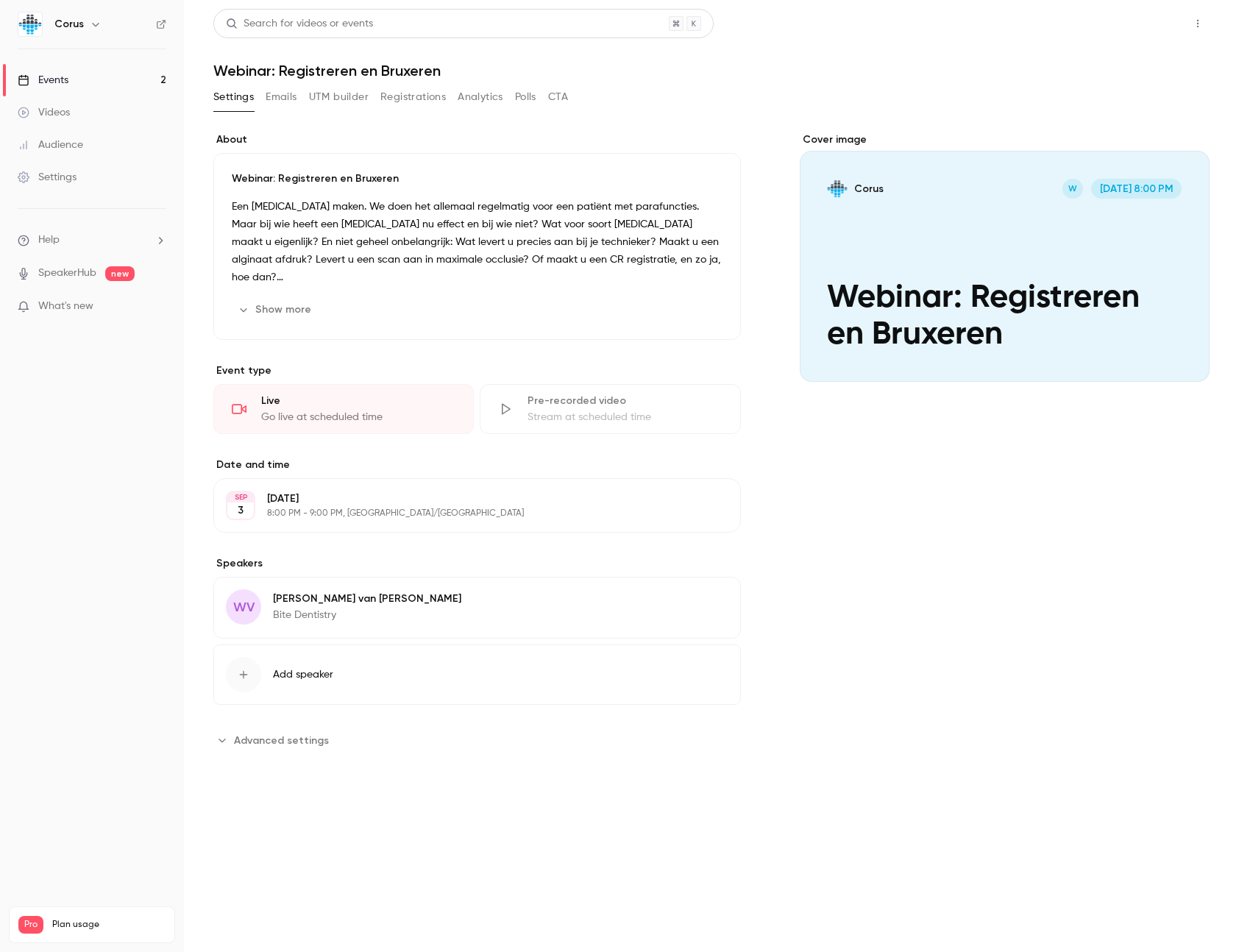
click at [1145, 27] on button "Share" at bounding box center [1144, 24] width 58 height 30
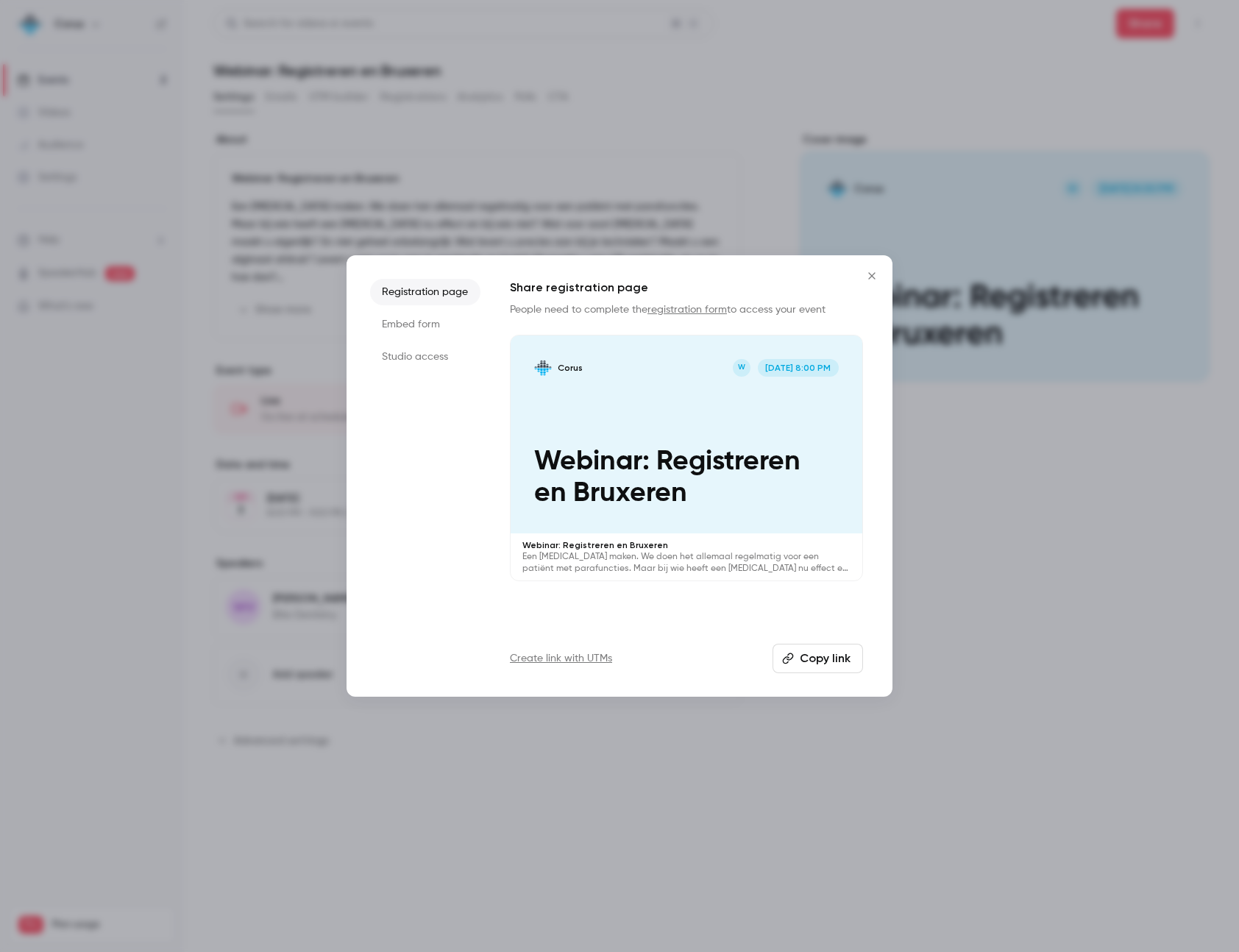
click at [412, 324] on li "Embed form" at bounding box center [425, 324] width 111 height 27
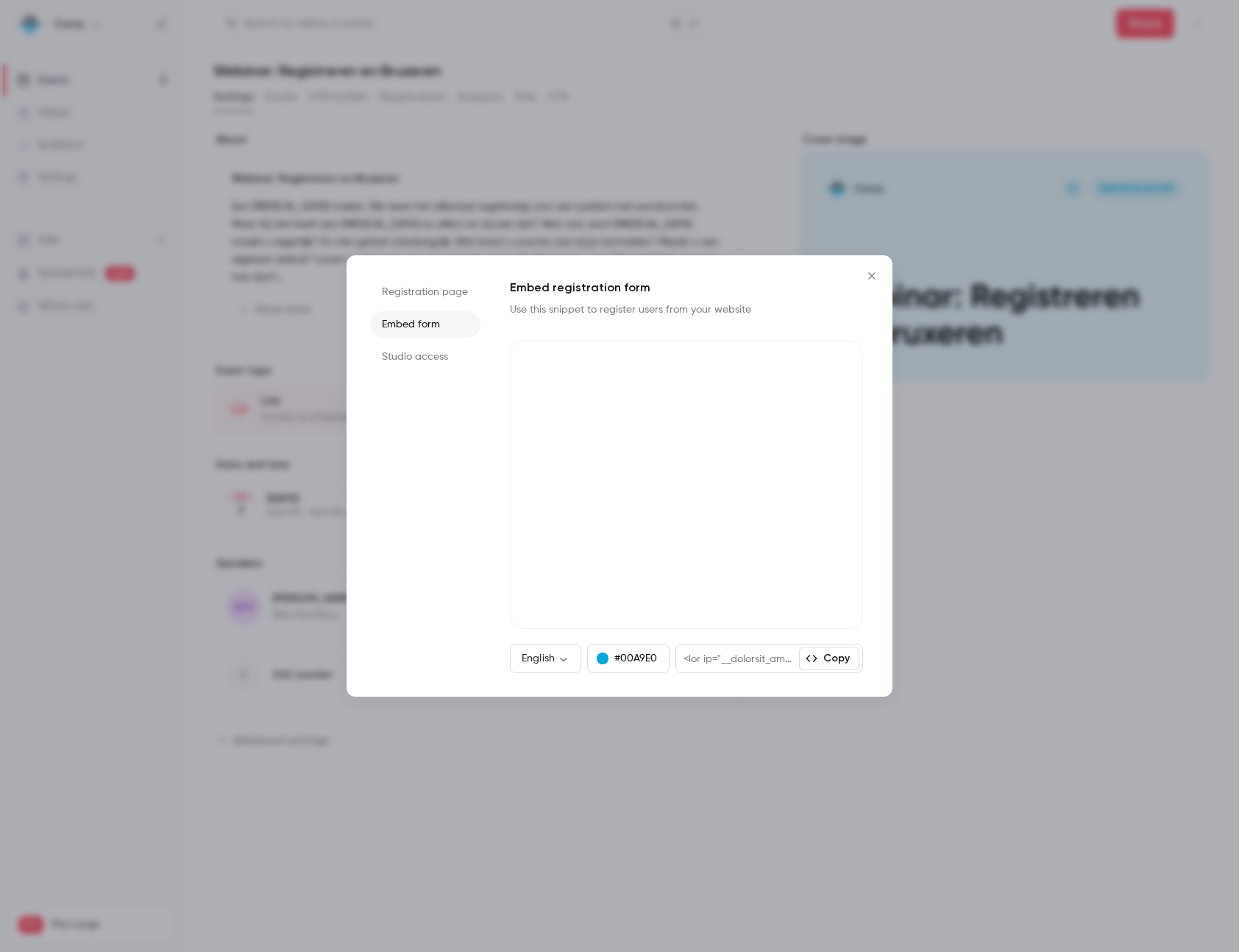
click at [394, 354] on li "Studio access" at bounding box center [425, 357] width 111 height 27
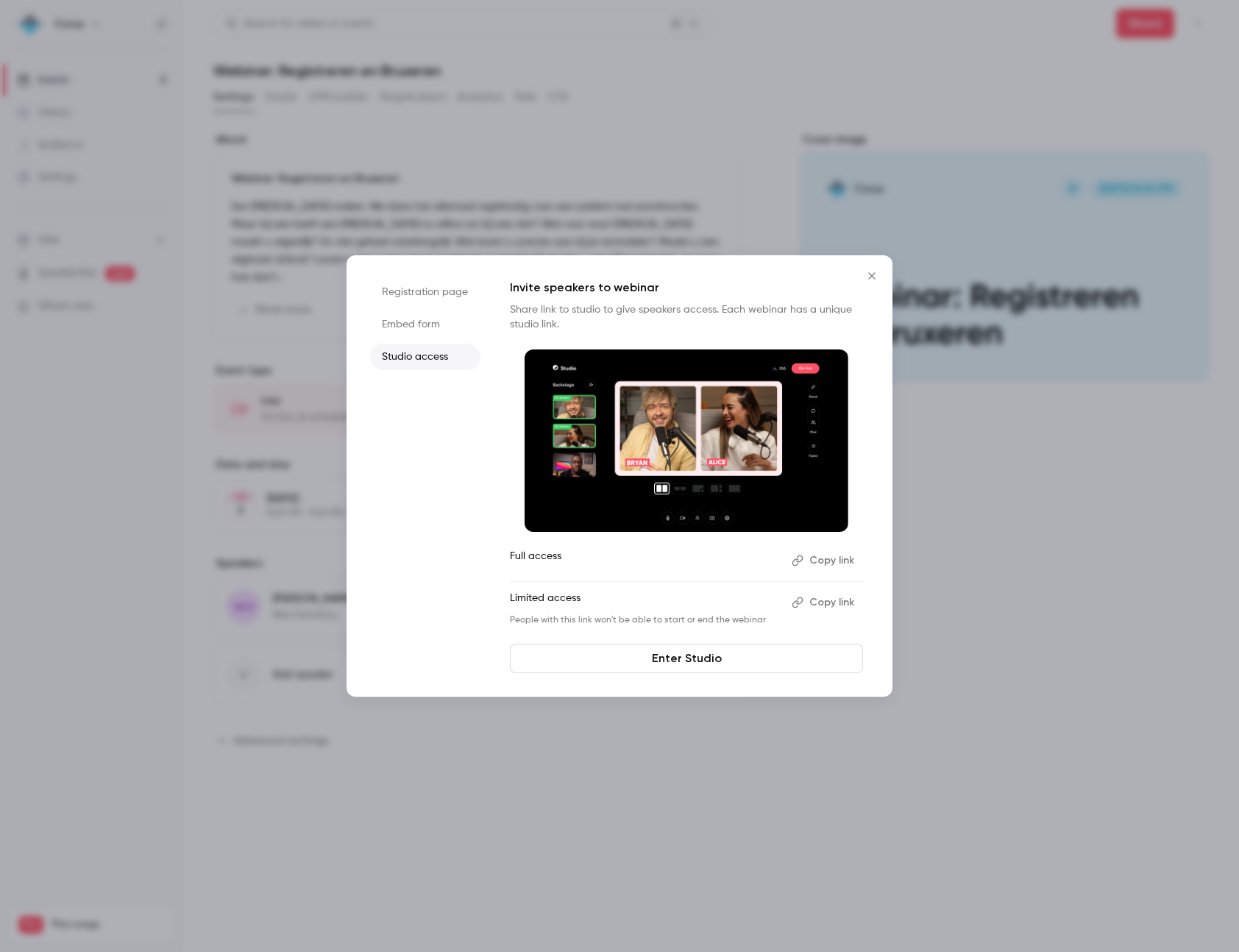
click at [866, 276] on icon "Close" at bounding box center [872, 276] width 18 height 12
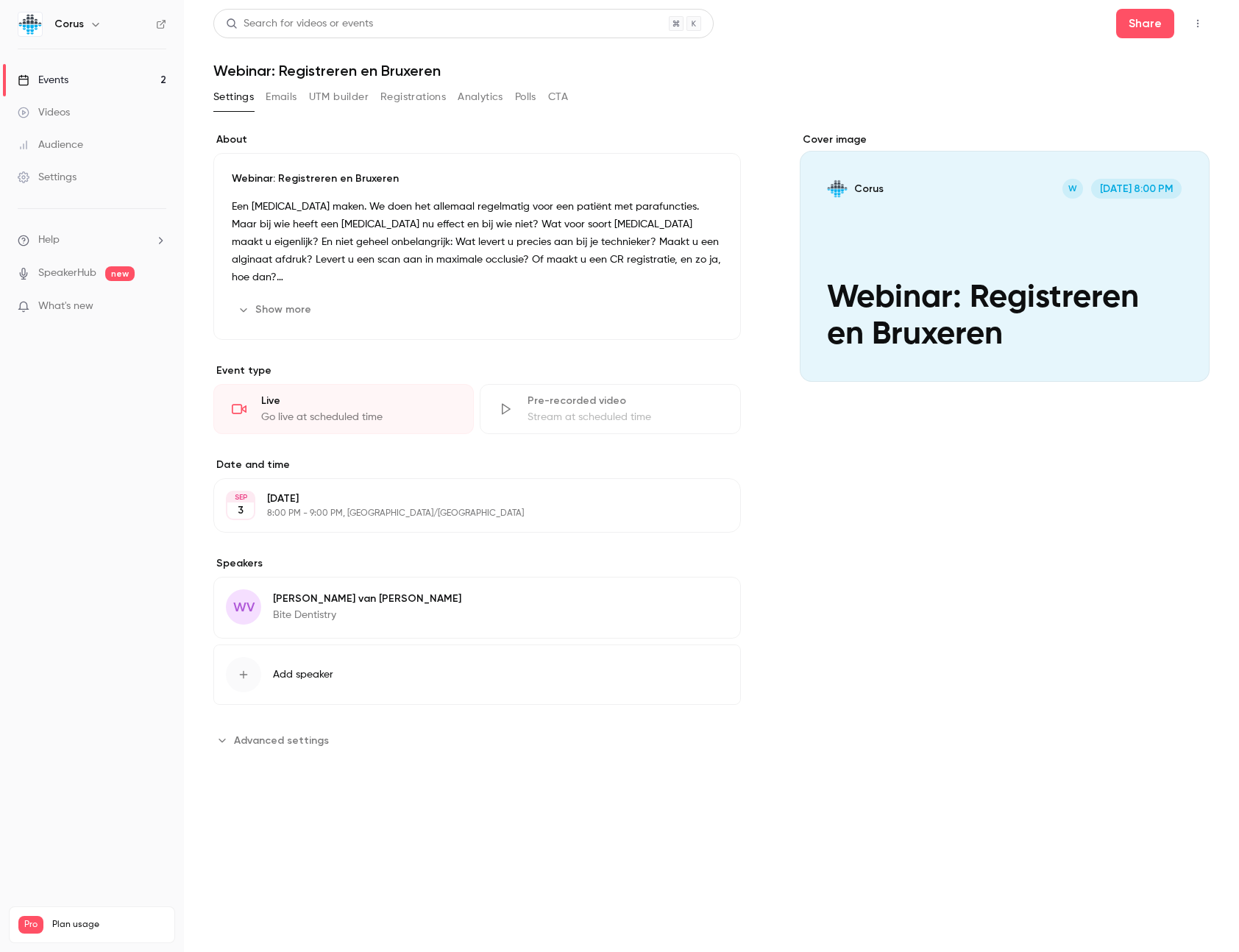
click at [1206, 24] on button "button" at bounding box center [1197, 24] width 24 height 24
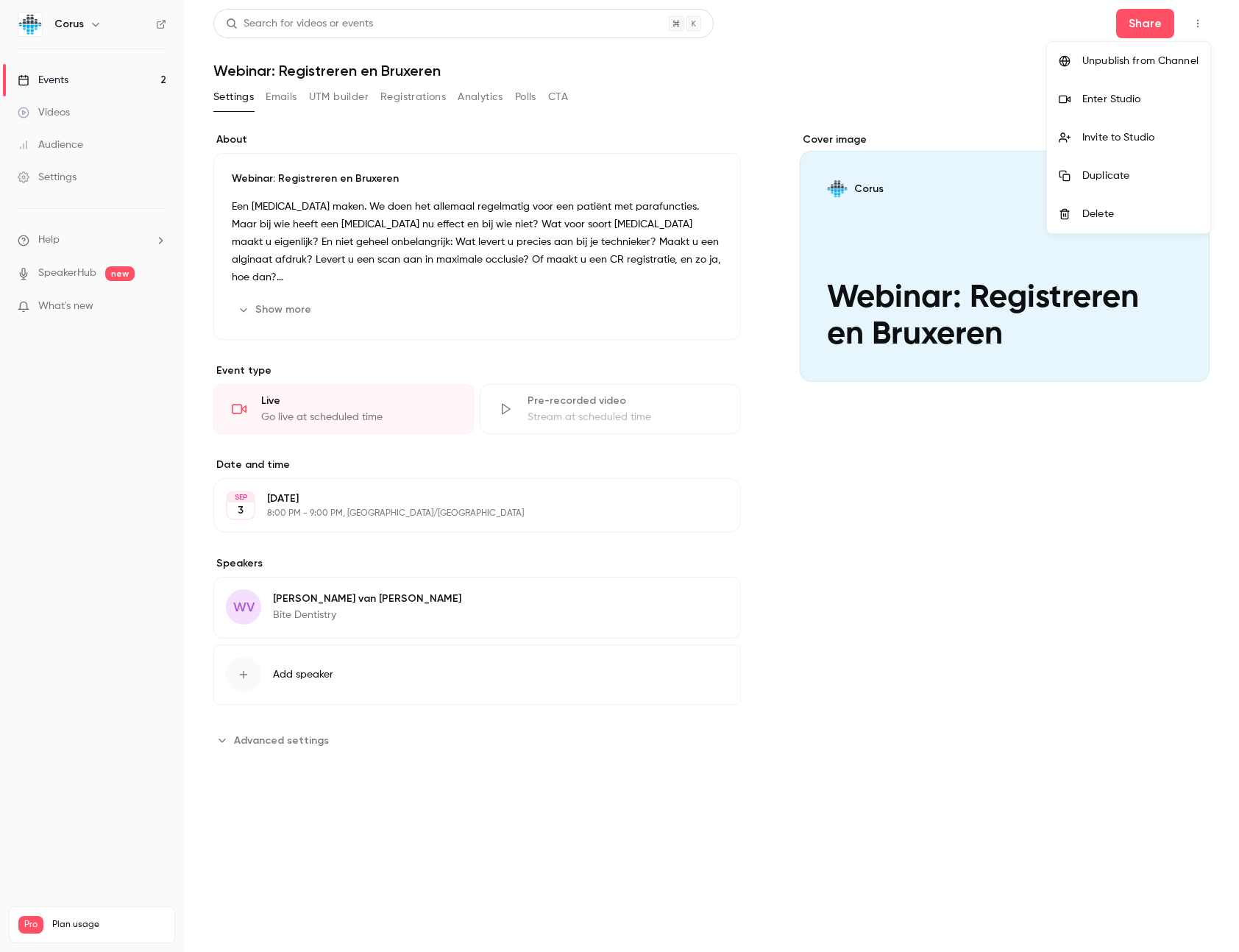
click at [1123, 105] on div "Enter Studio" at bounding box center [1139, 99] width 117 height 15
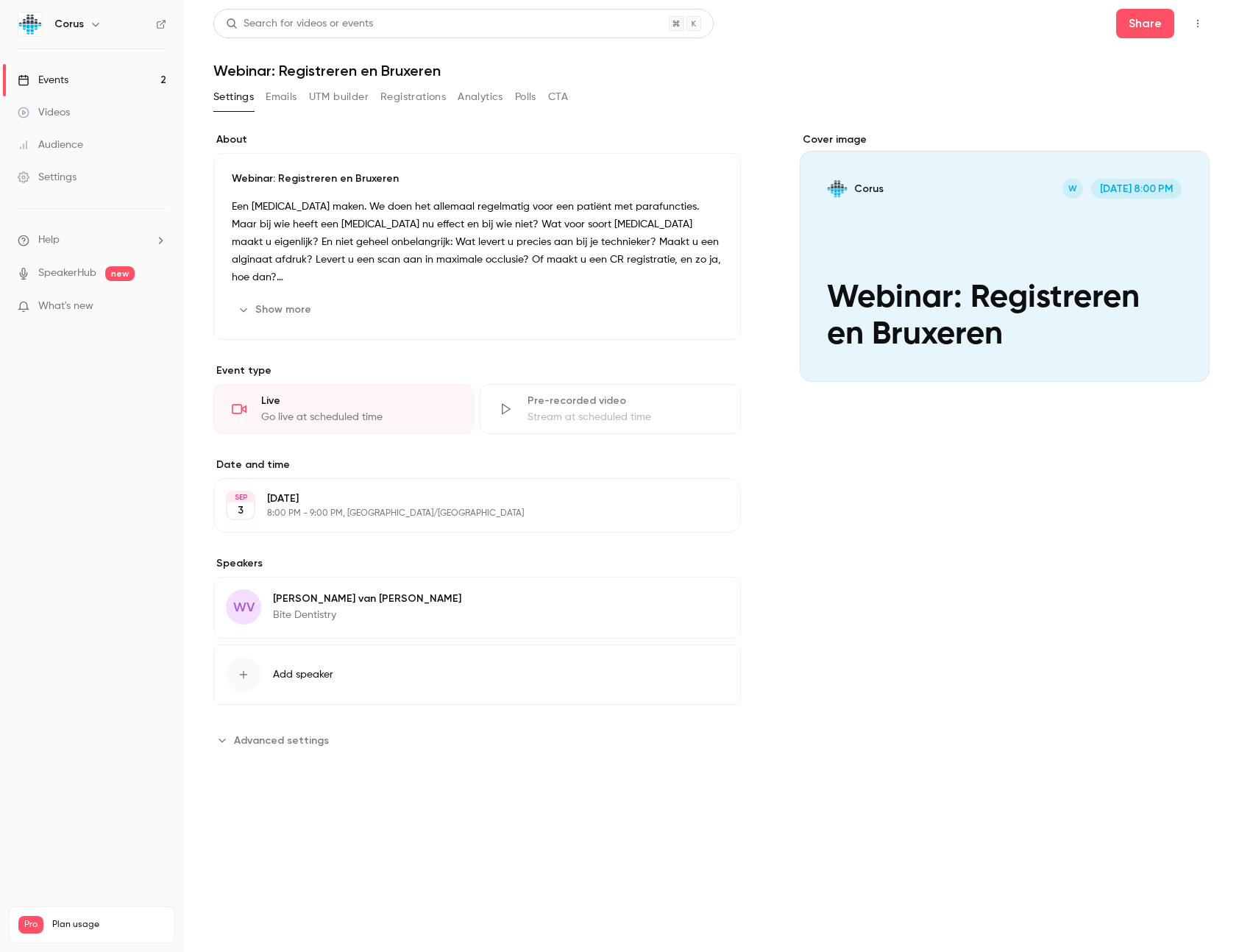
click at [1198, 19] on icon "button" at bounding box center [1197, 23] width 12 height 10
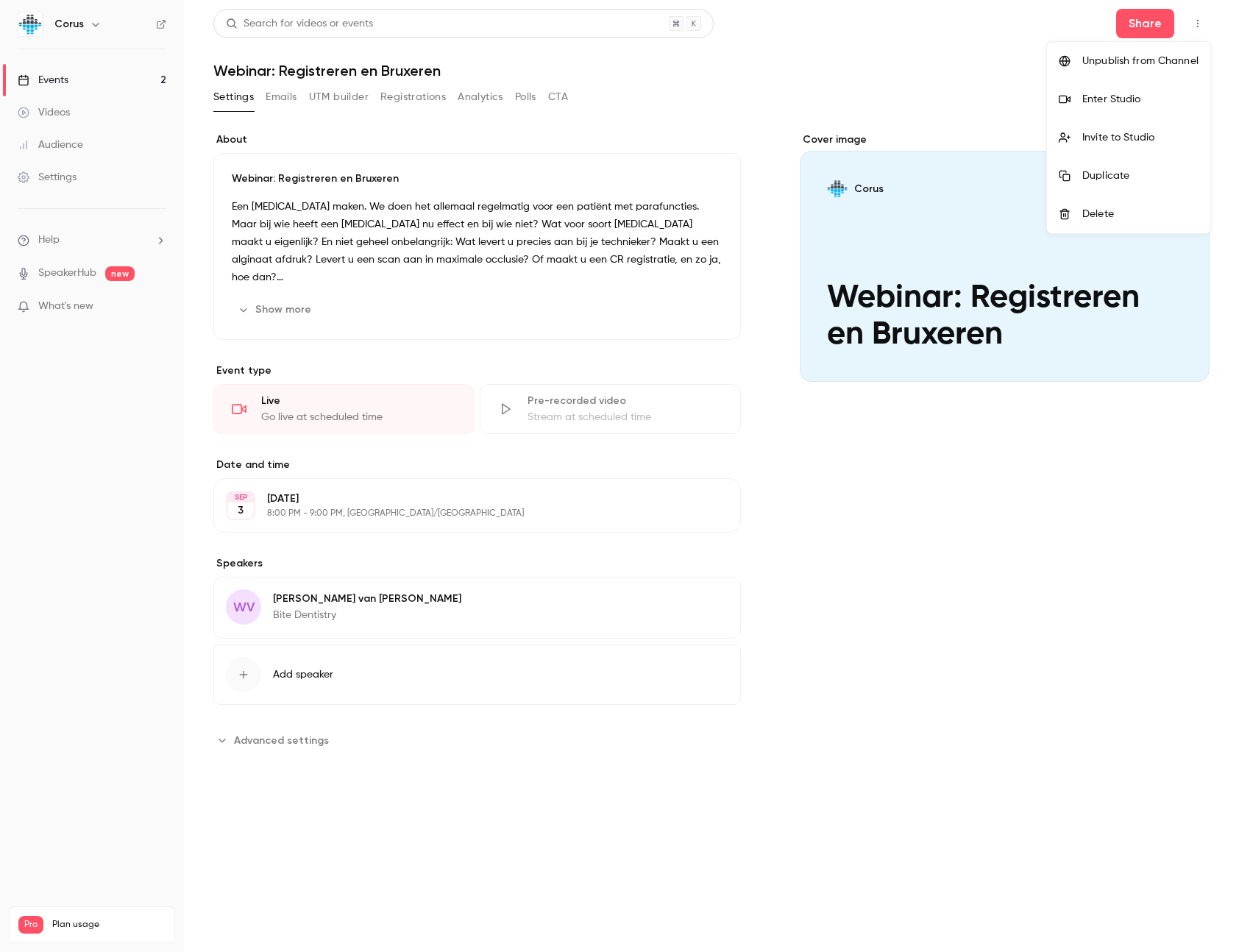
click at [1097, 131] on div "Invite to Studio" at bounding box center [1139, 138] width 117 height 15
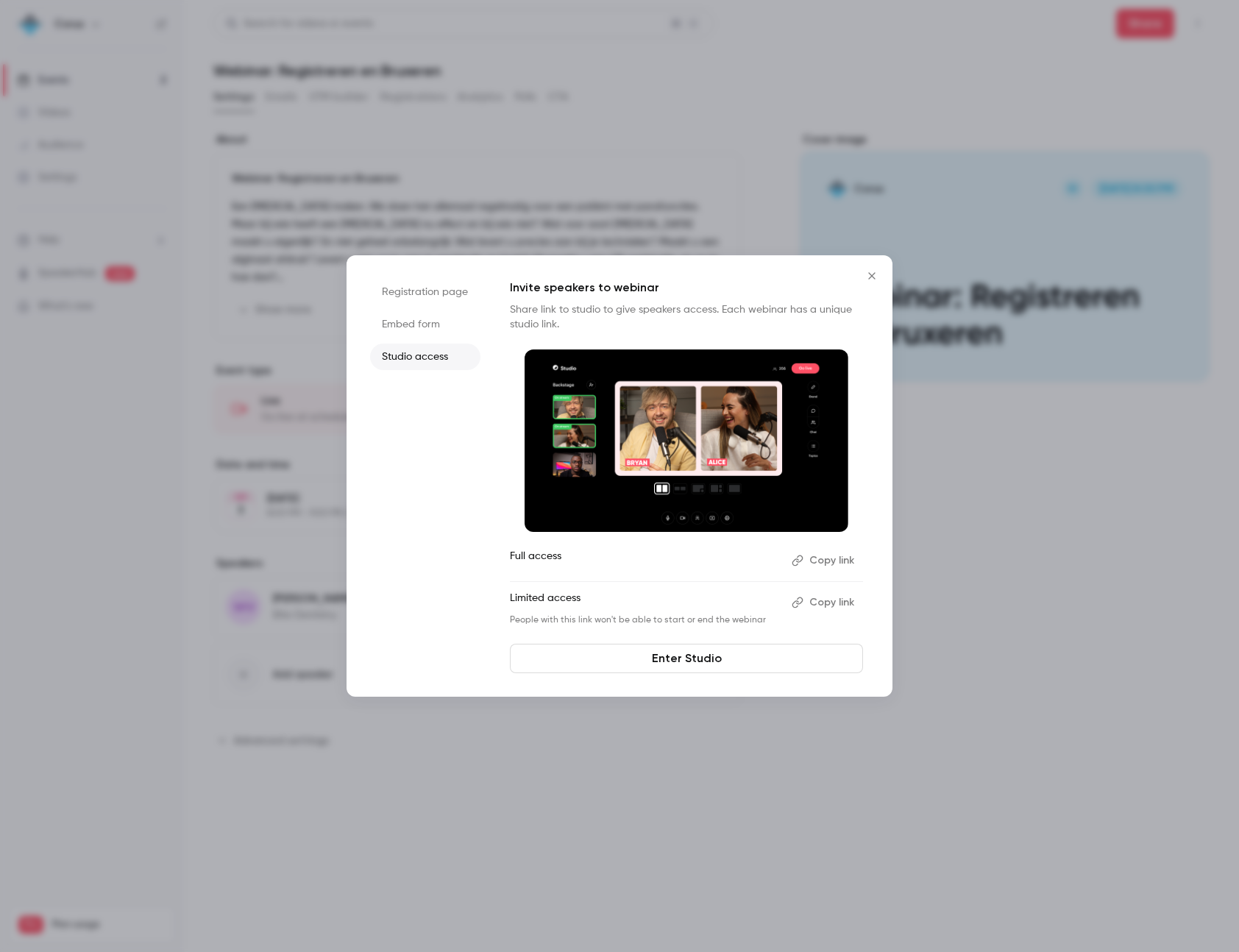
click at [429, 290] on li "Registration page" at bounding box center [425, 292] width 111 height 27
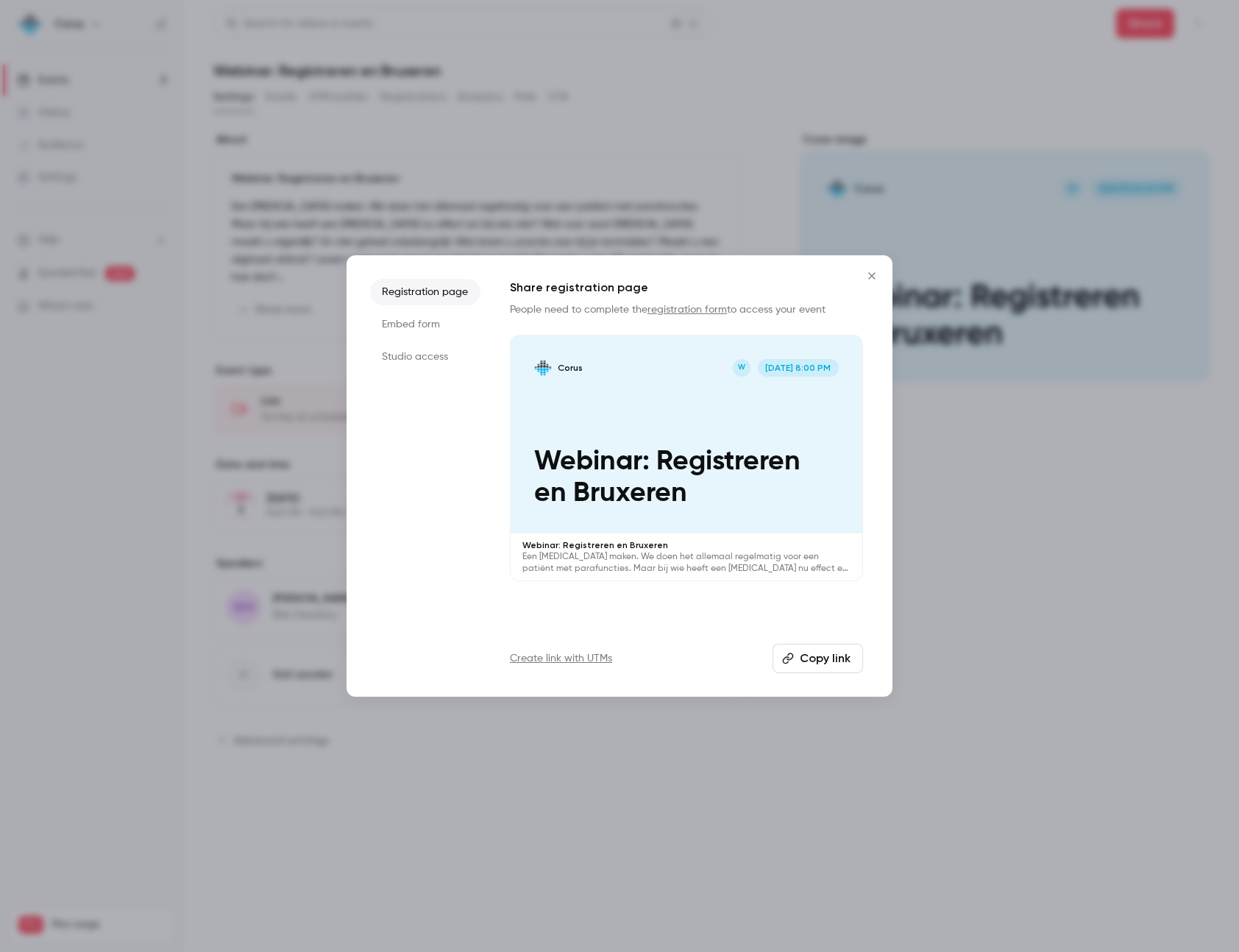
click at [554, 304] on p "People need to complete the registration form to access your event" at bounding box center [686, 309] width 353 height 15
click at [411, 321] on li "Embed form" at bounding box center [425, 324] width 111 height 27
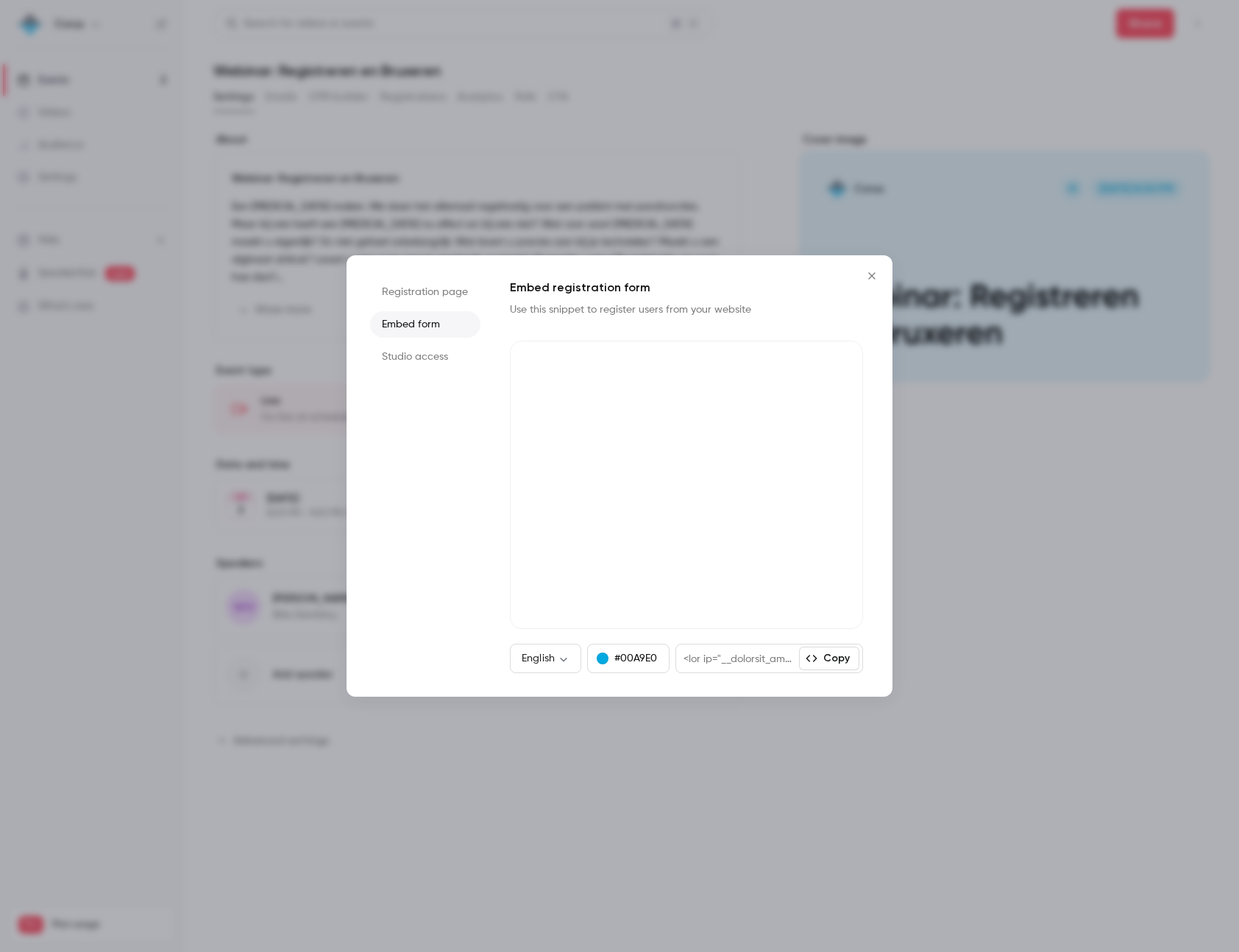
click at [521, 302] on p "Use this snippet to register users from your website" at bounding box center [642, 309] width 265 height 15
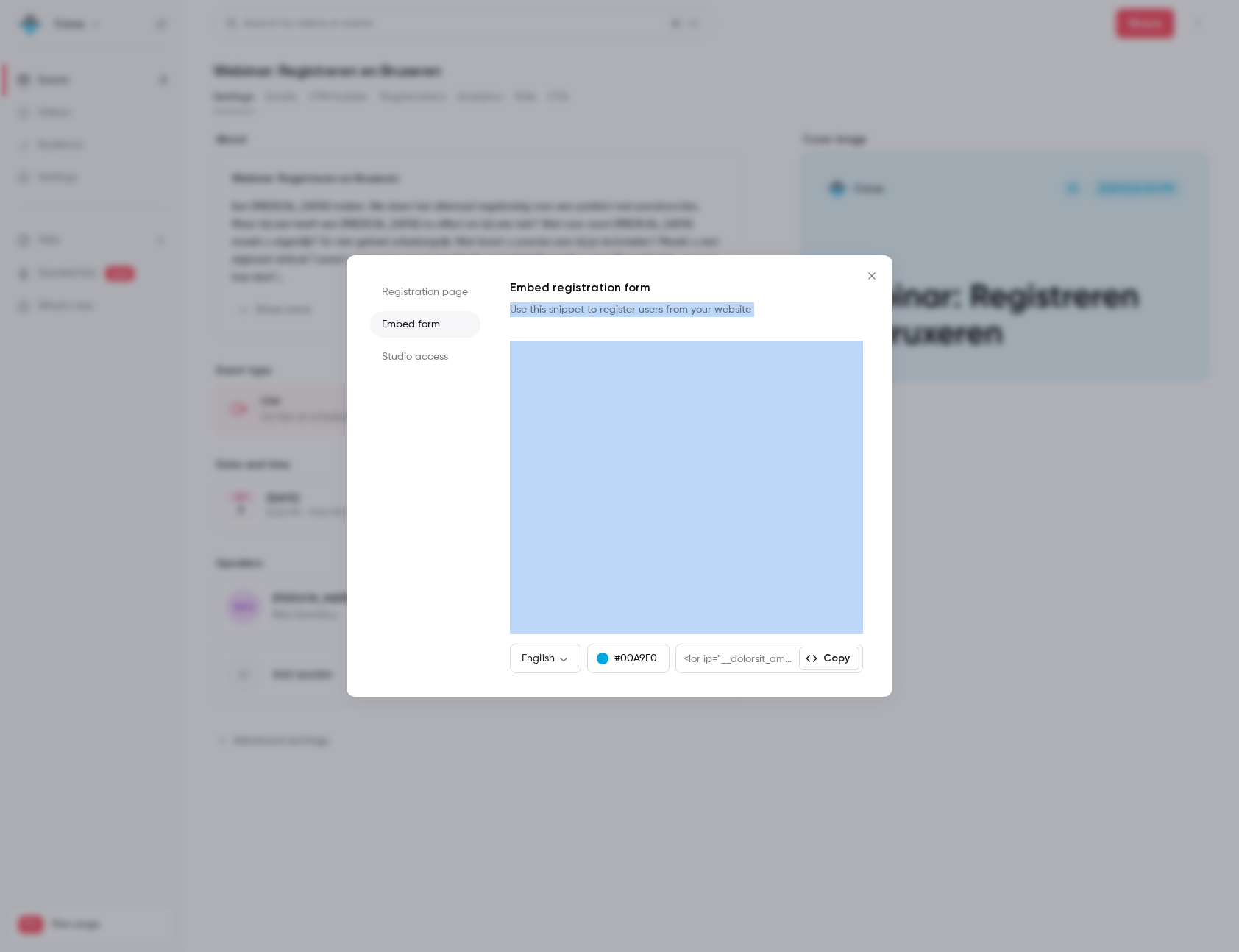
click at [874, 279] on icon "Close" at bounding box center [872, 276] width 18 height 12
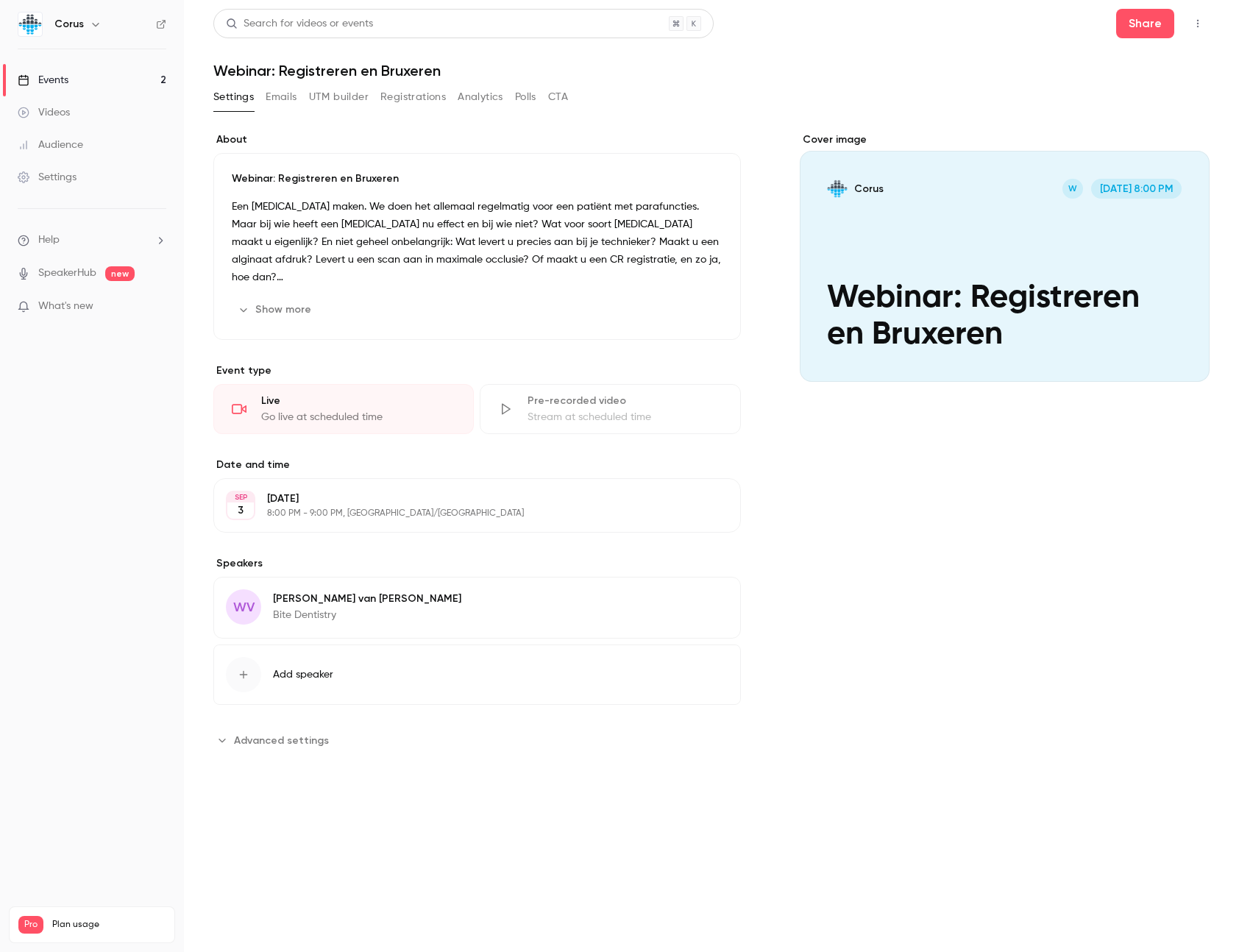
click at [1210, 30] on main "Search for videos or events Share Webinar: Registreren en Bruxeren Settings Ema…" at bounding box center [711, 476] width 1055 height 952
click at [1199, 29] on button "button" at bounding box center [1197, 24] width 24 height 24
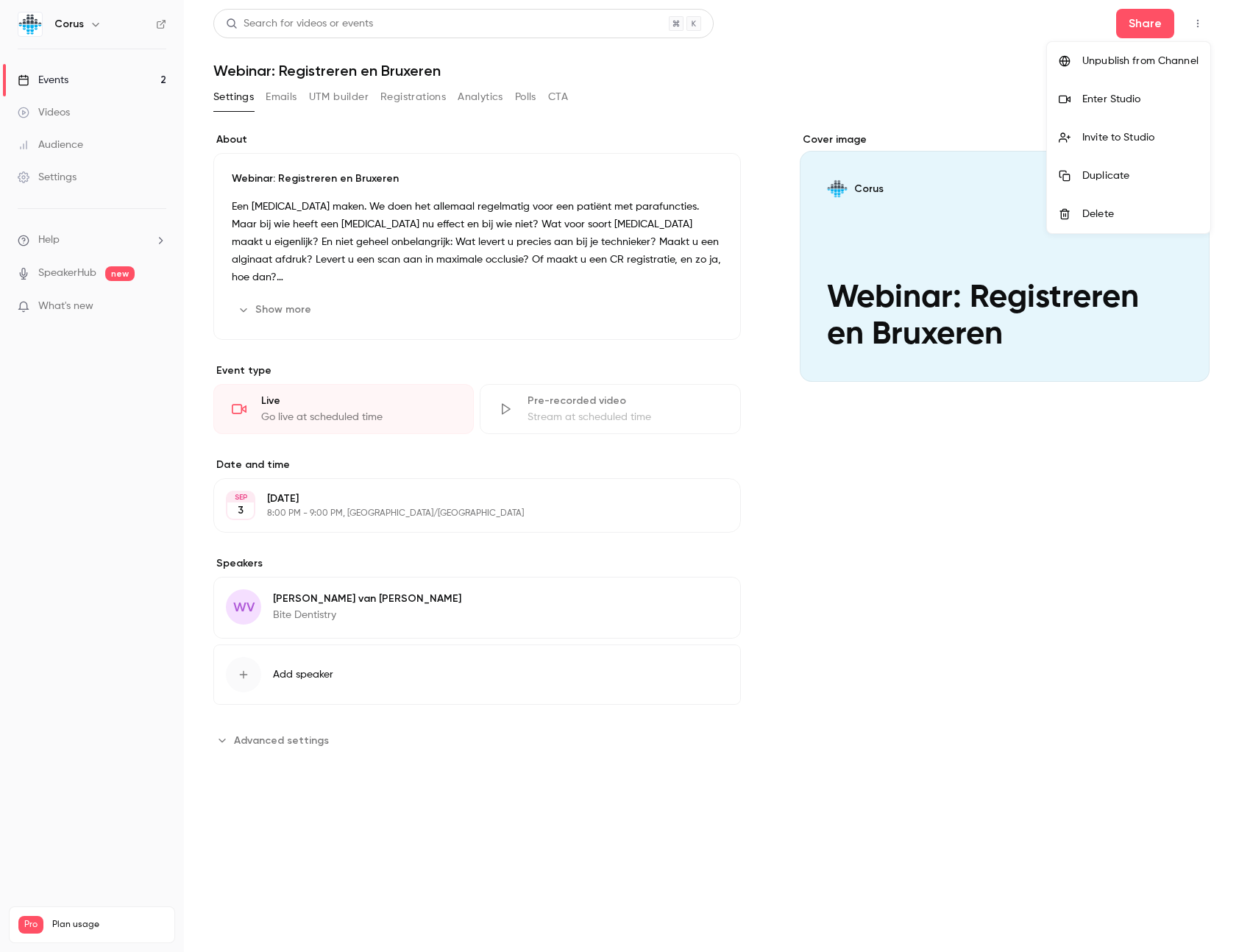
click at [405, 98] on div at bounding box center [619, 476] width 1239 height 952
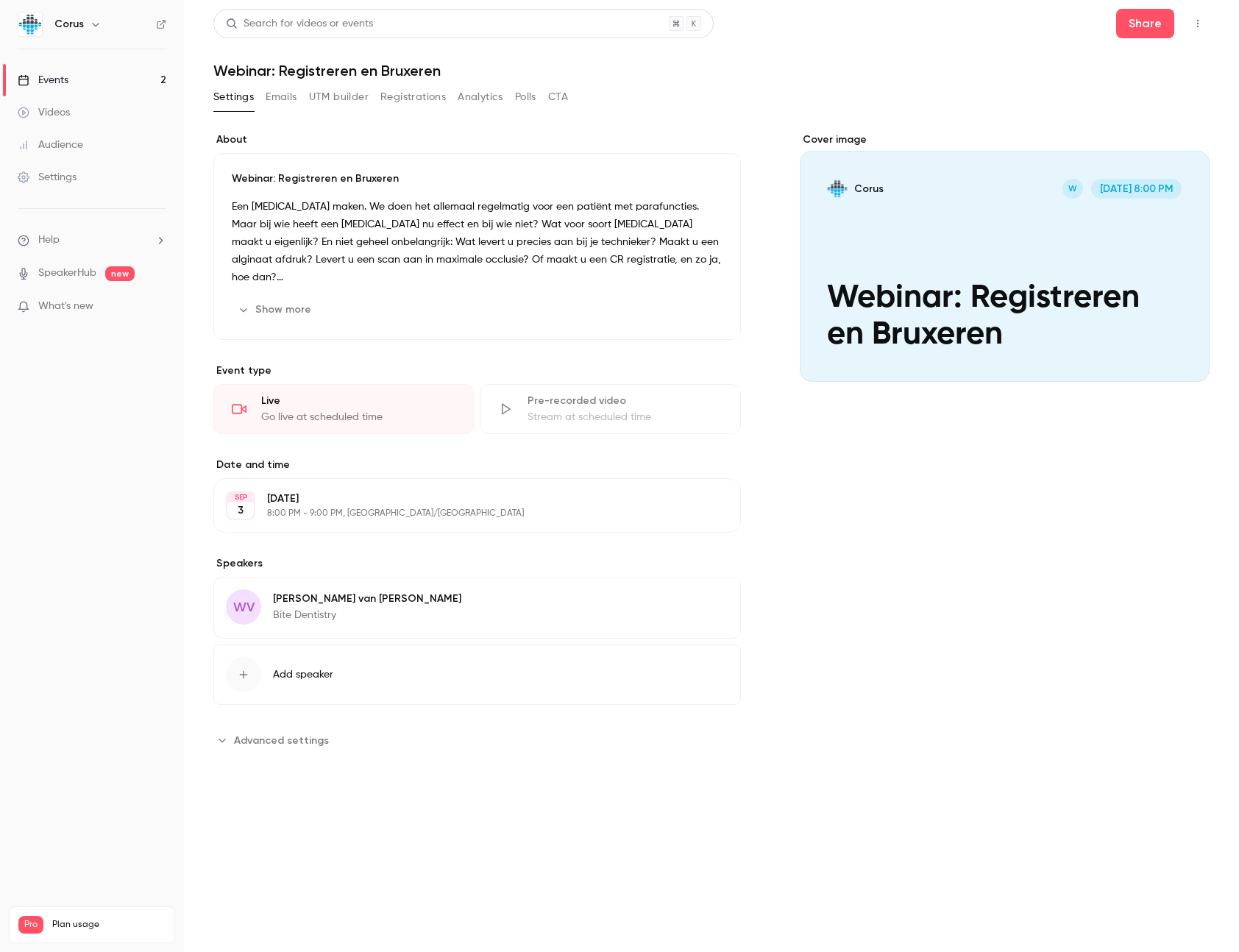
click at [398, 98] on button "Registrations" at bounding box center [413, 98] width 66 height 24
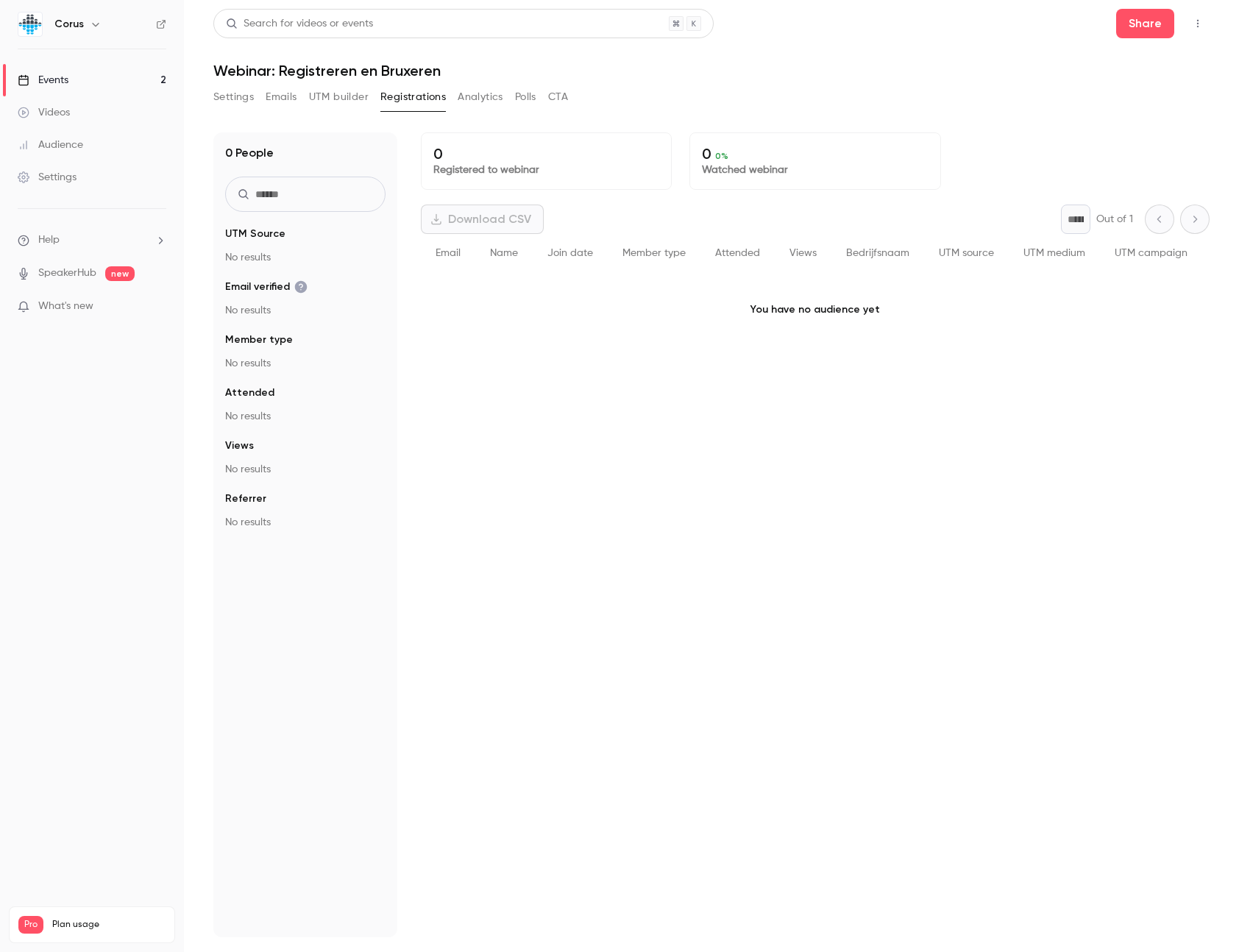
click at [471, 218] on div "Download CSV" at bounding box center [481, 219] width 123 height 30
click at [553, 318] on p "You have no audience yet" at bounding box center [814, 310] width 788 height 74
click at [243, 95] on button "Settings" at bounding box center [233, 98] width 41 height 24
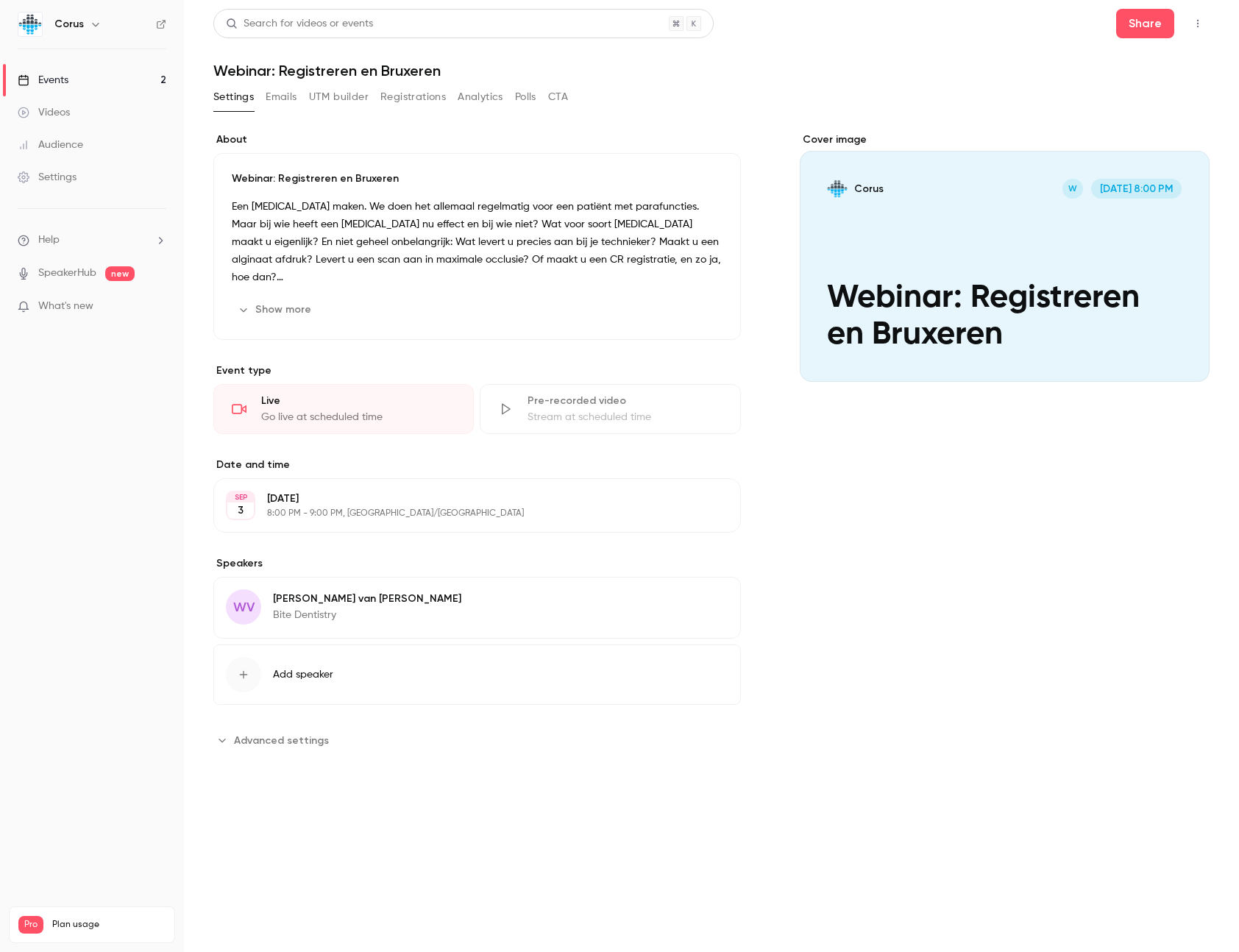
click at [428, 95] on button "Registrations" at bounding box center [413, 98] width 66 height 24
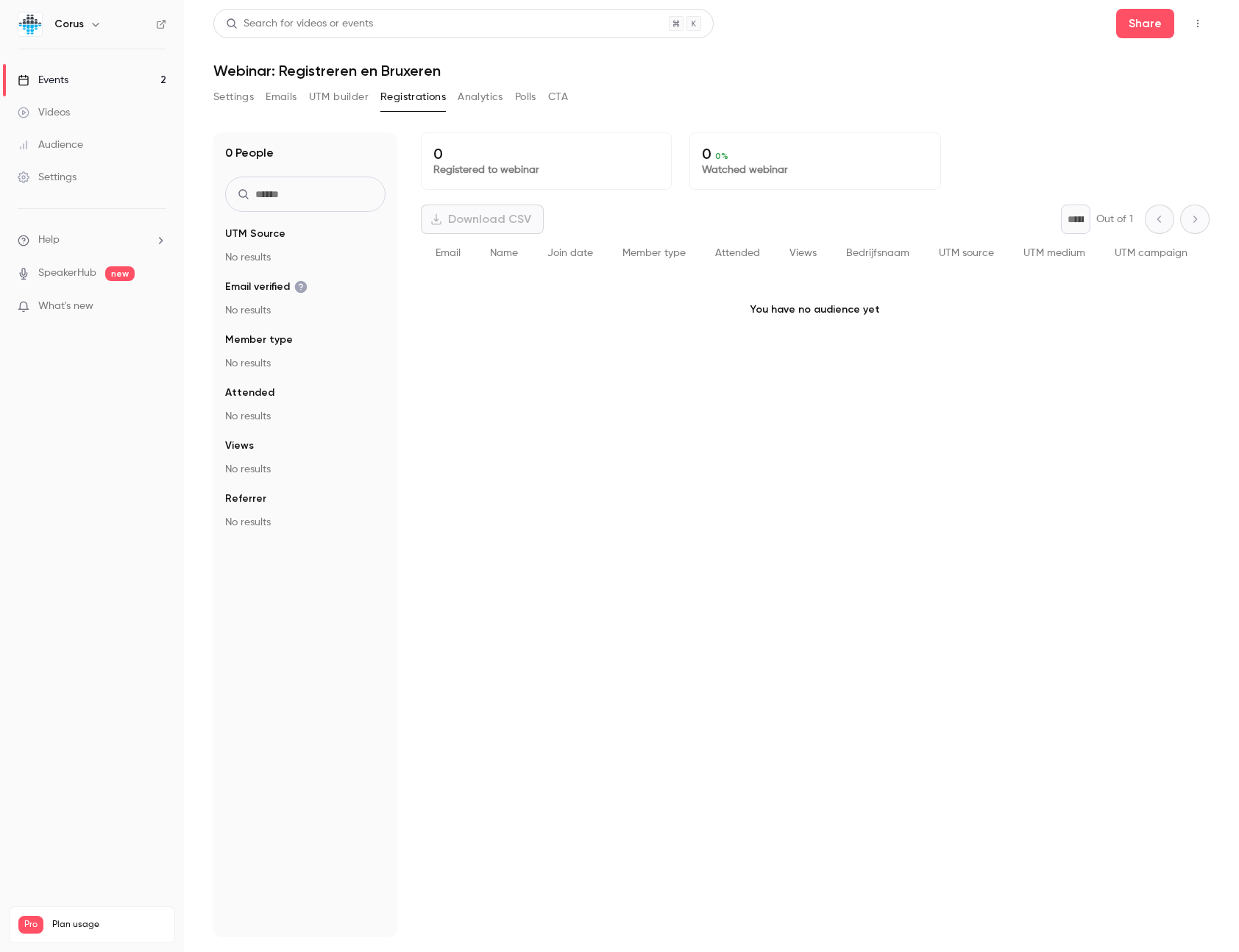
click at [85, 85] on link "Events 2" at bounding box center [92, 80] width 183 height 32
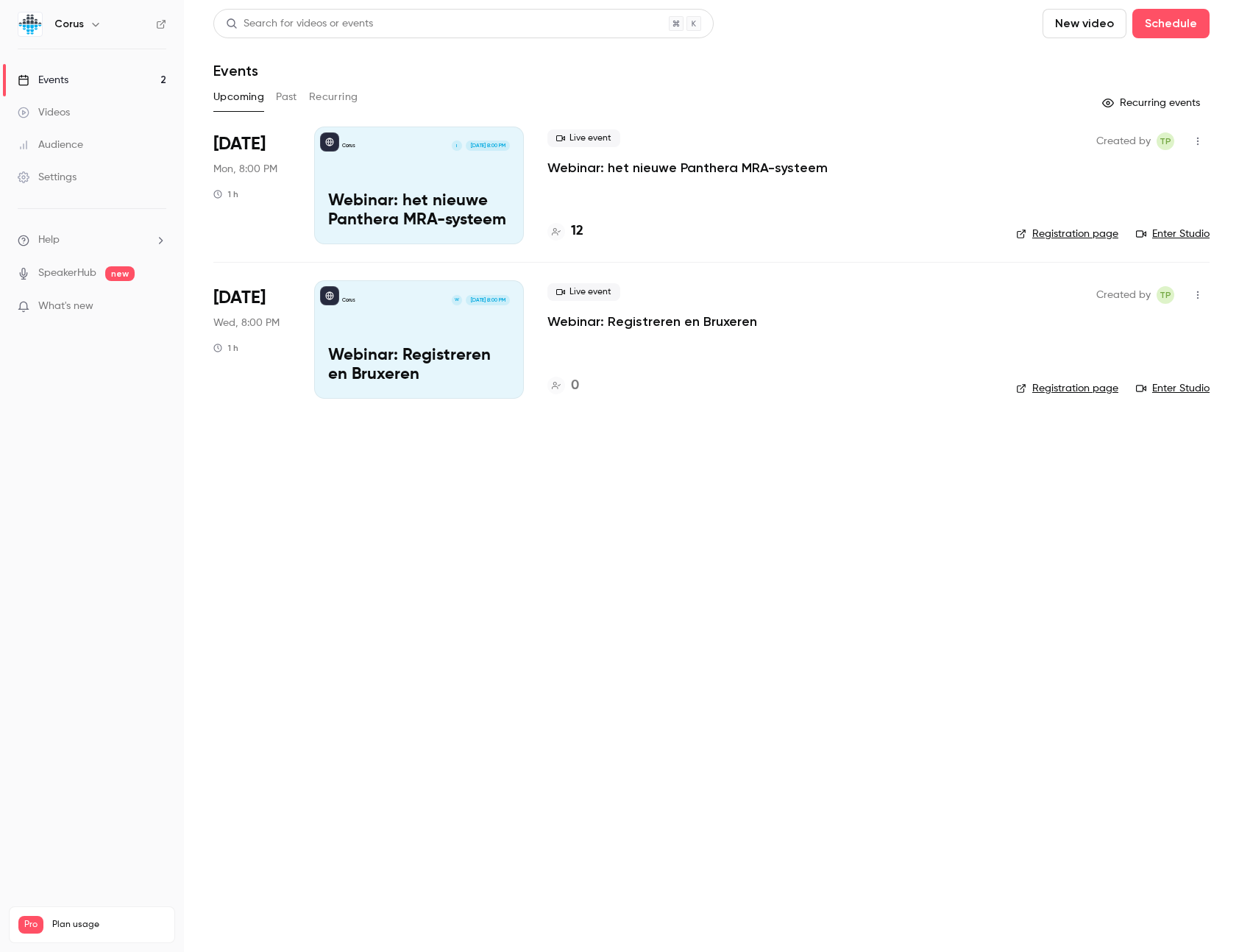
click at [425, 205] on p "Webinar: het nieuwe Panthera MRA-systeem" at bounding box center [419, 211] width 181 height 38
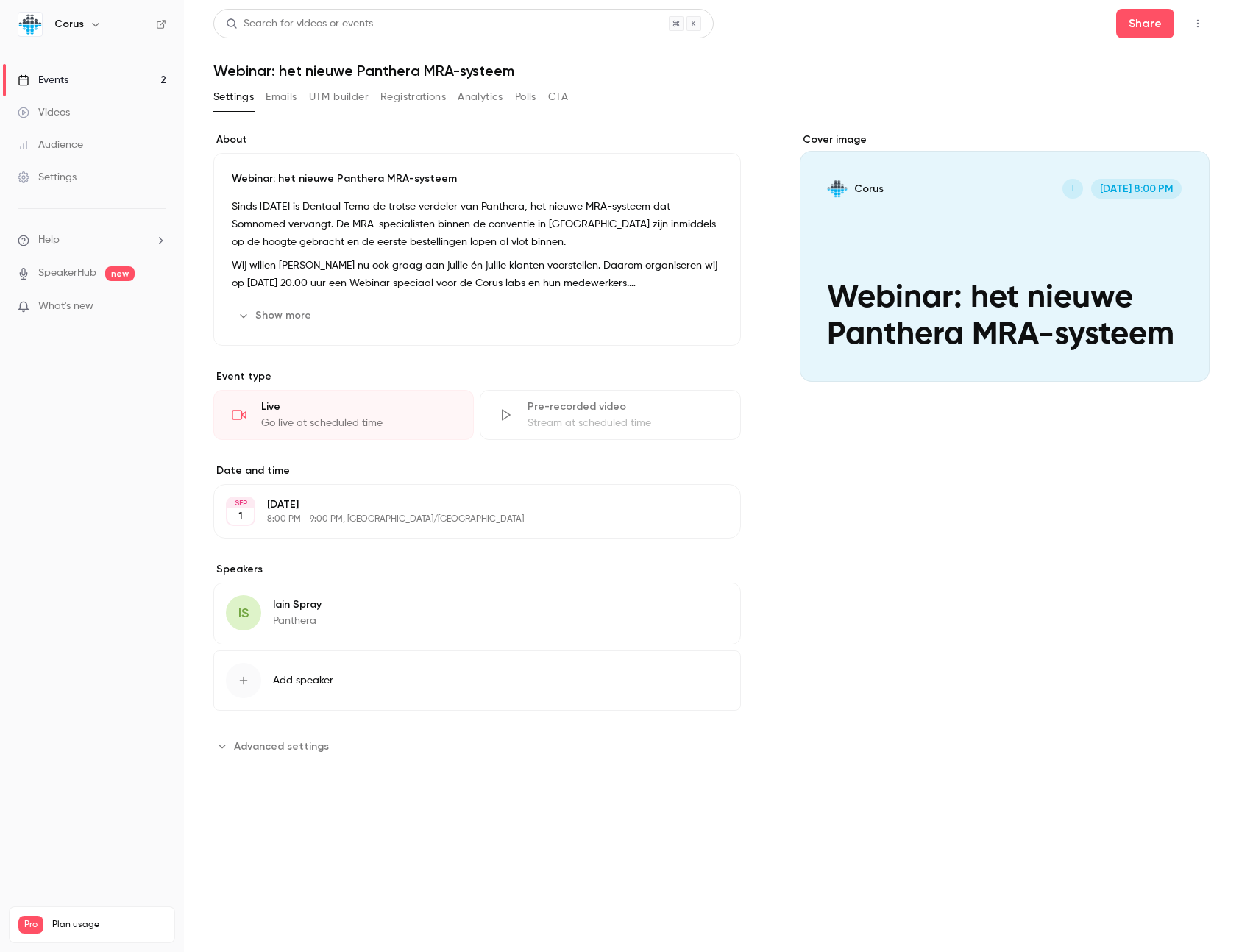
click at [413, 88] on button "Registrations" at bounding box center [413, 98] width 66 height 24
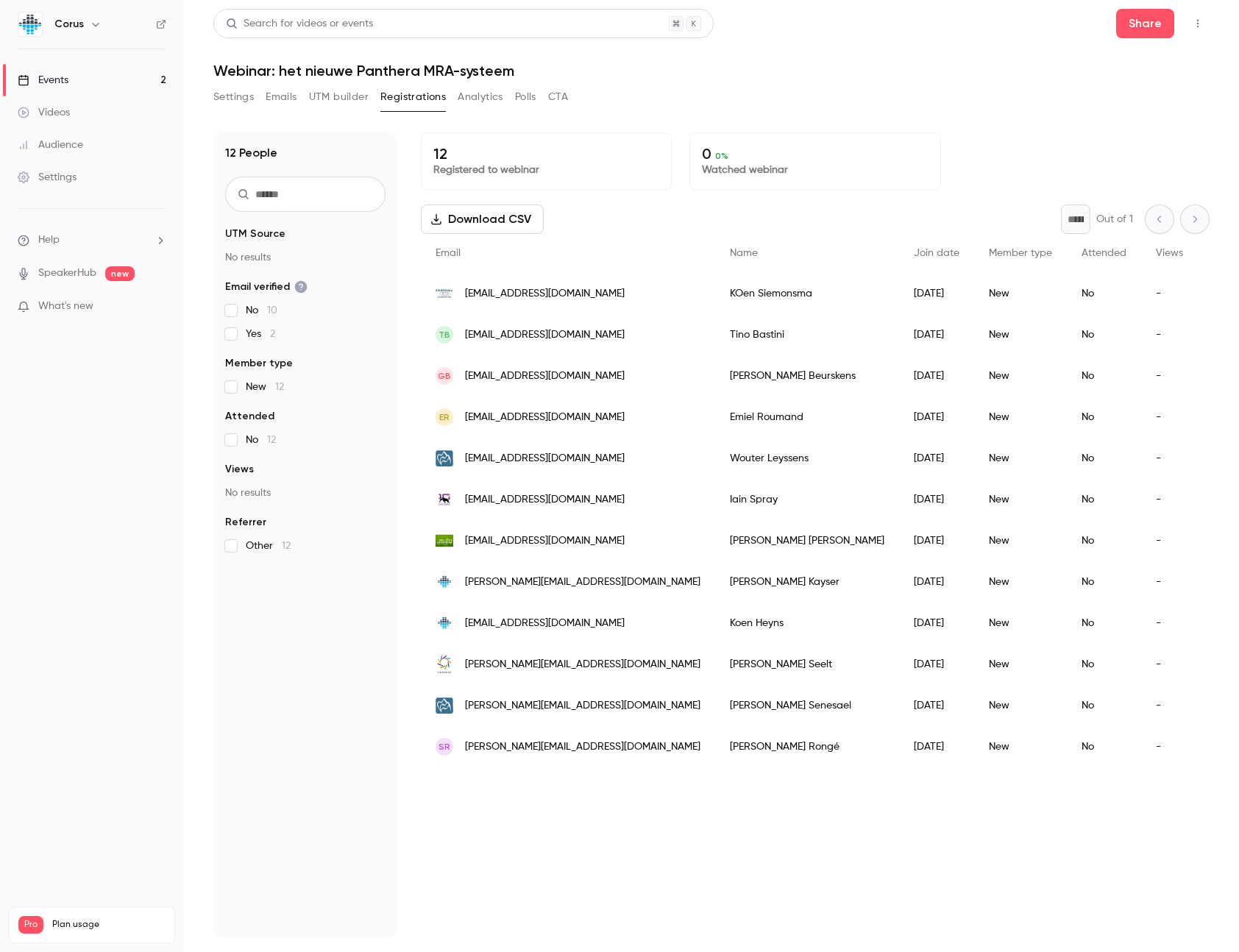
click at [91, 86] on link "Events 2" at bounding box center [92, 80] width 183 height 32
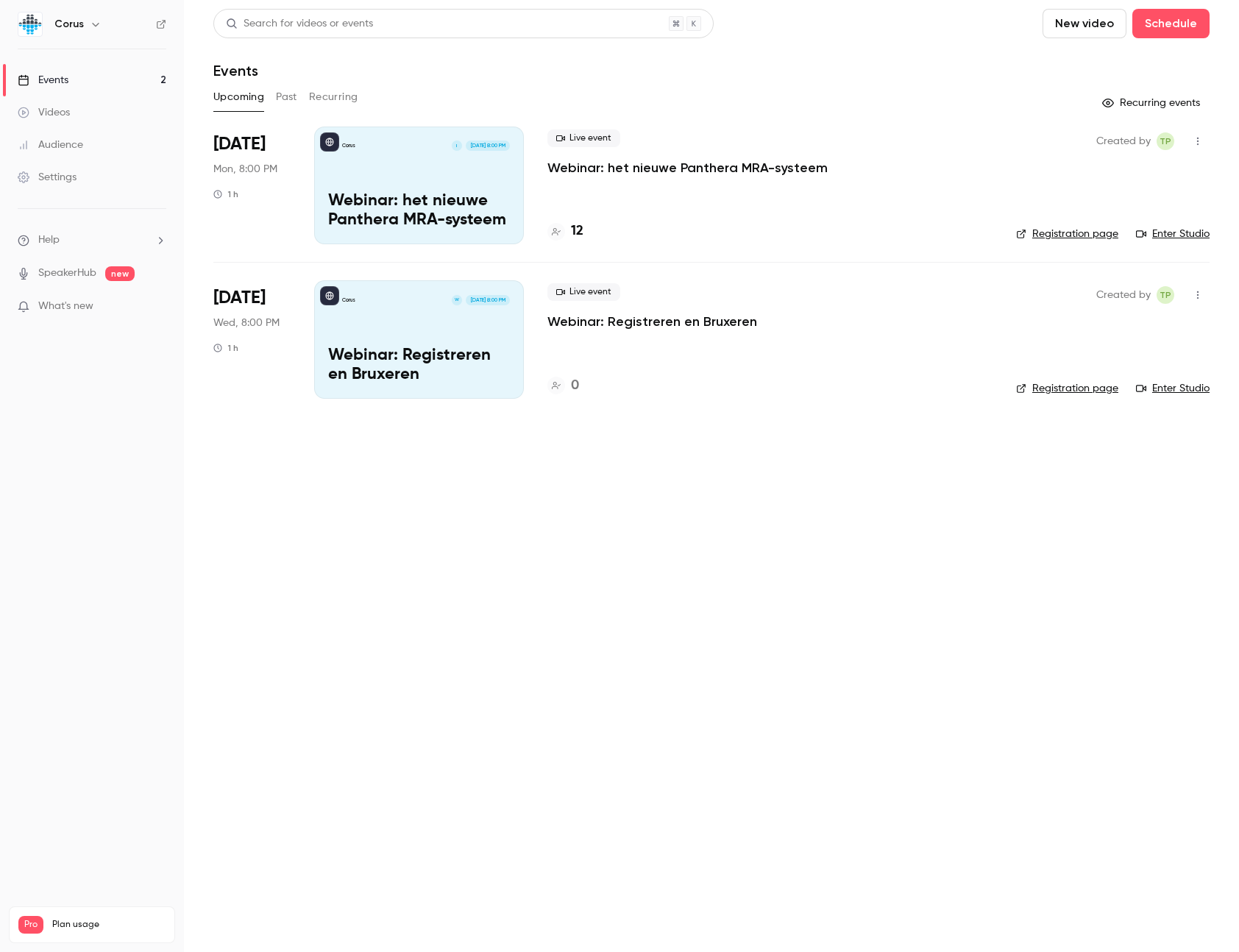
click at [417, 332] on div "Corus W [DATE] 8:00 PM Webinar: Registreren en [GEOGRAPHIC_DATA]" at bounding box center [419, 339] width 209 height 118
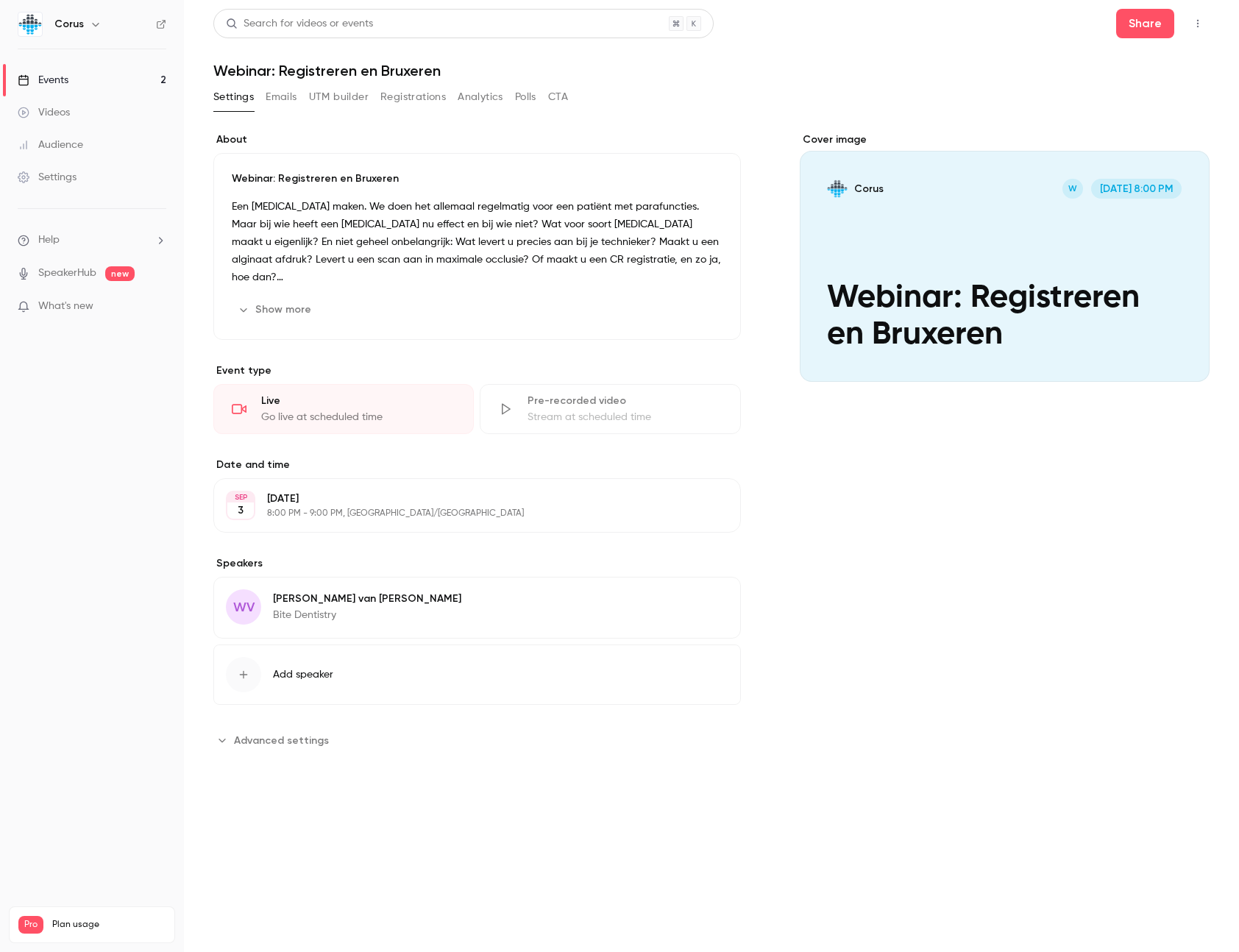
click at [414, 106] on button "Registrations" at bounding box center [413, 98] width 66 height 24
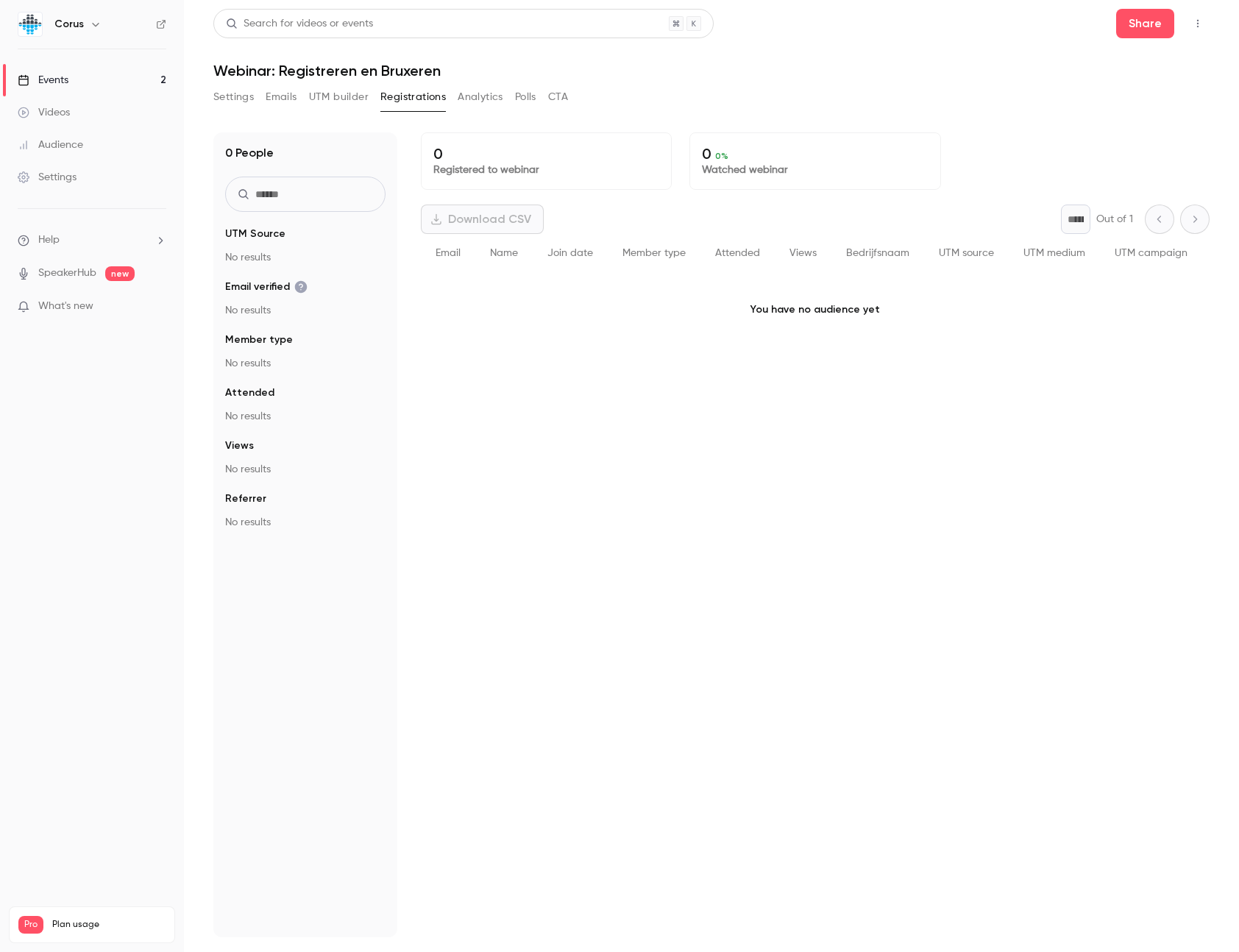
click at [51, 651] on nav "Corus Events 2 Videos Audience Settings Help SpeakerHub new What's new Pro Plan…" at bounding box center [92, 476] width 183 height 952
click at [296, 64] on h1 "Webinar: Registreren en Bruxeren" at bounding box center [711, 71] width 996 height 18
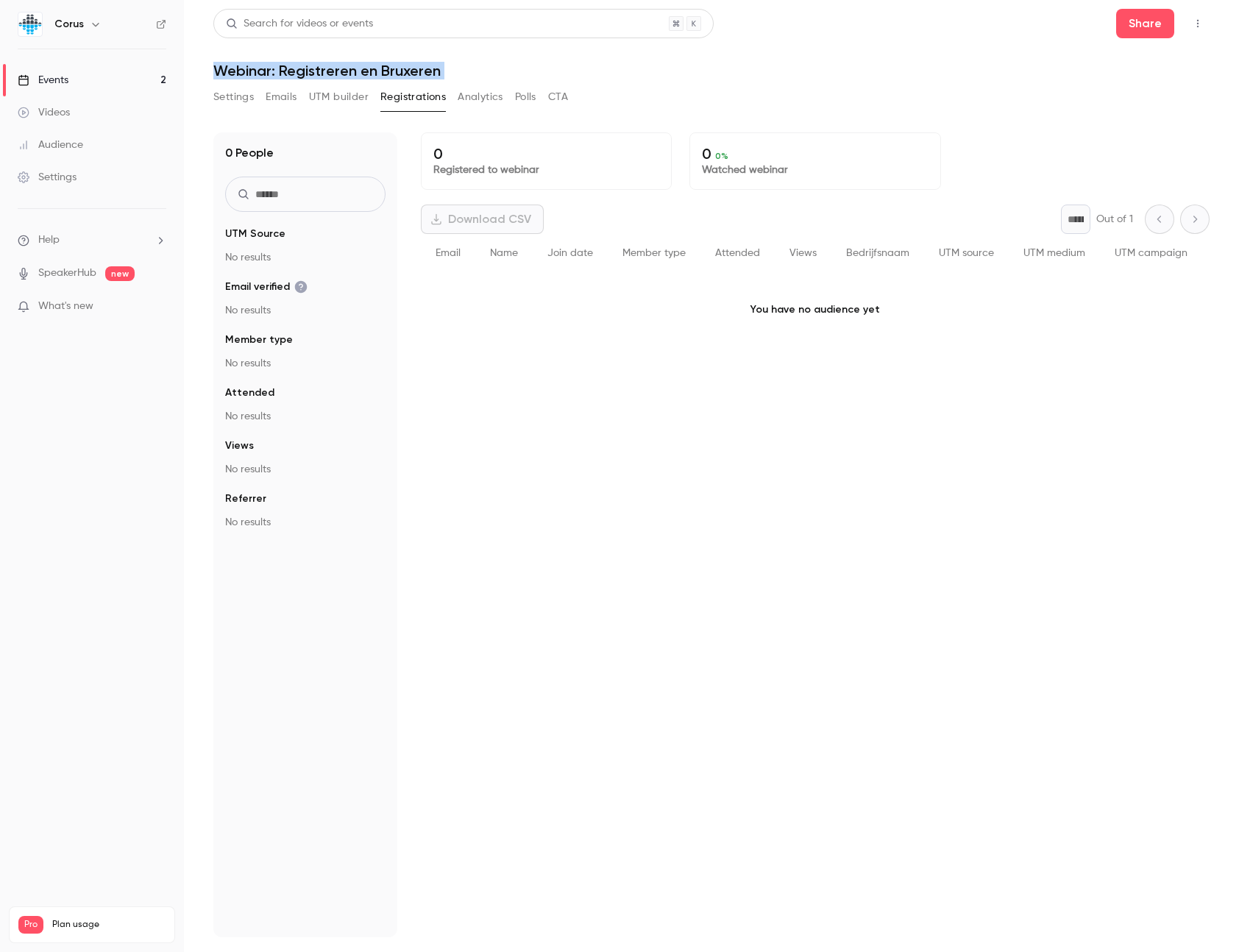
copy div "Webinar: Registreren en Bruxeren Settings Emails UTM builder Registrations Anal…"
click at [52, 933] on div "Videos 0 / 150 Monthly registrants 12 / 250" at bounding box center [92, 959] width 148 height 53
